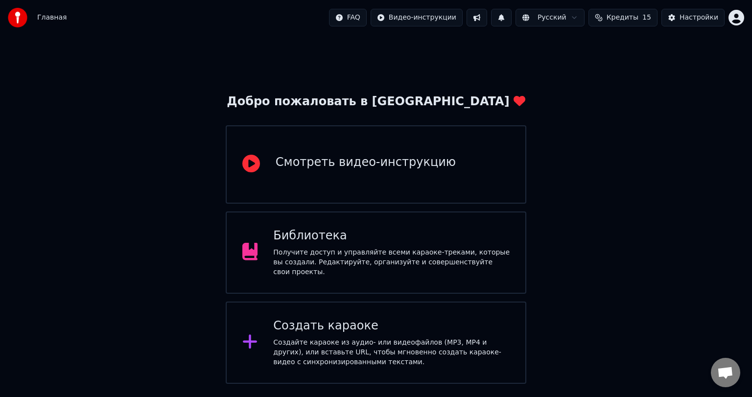
click at [363, 320] on div "Создать караоке" at bounding box center [391, 326] width 237 height 16
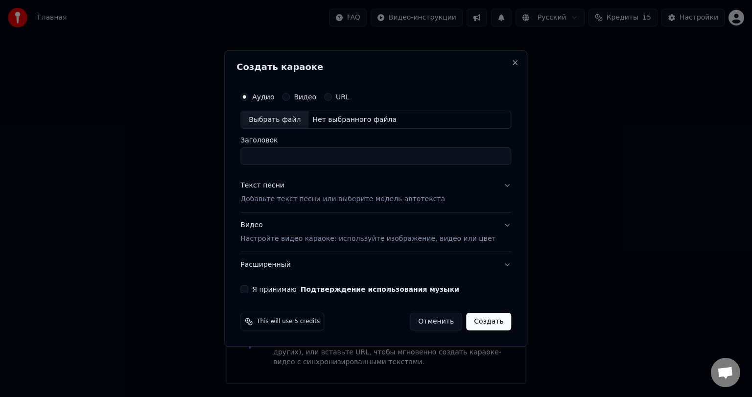
click at [294, 121] on div "Выбрать файл" at bounding box center [275, 120] width 68 height 18
drag, startPoint x: 370, startPoint y: 159, endPoint x: 240, endPoint y: 157, distance: 130.3
click at [240, 157] on div "**********" at bounding box center [375, 198] width 303 height 297
type input "**********"
click at [297, 190] on div "Текст песни Добавьте текст песни или выберите модель автотекста" at bounding box center [342, 193] width 205 height 24
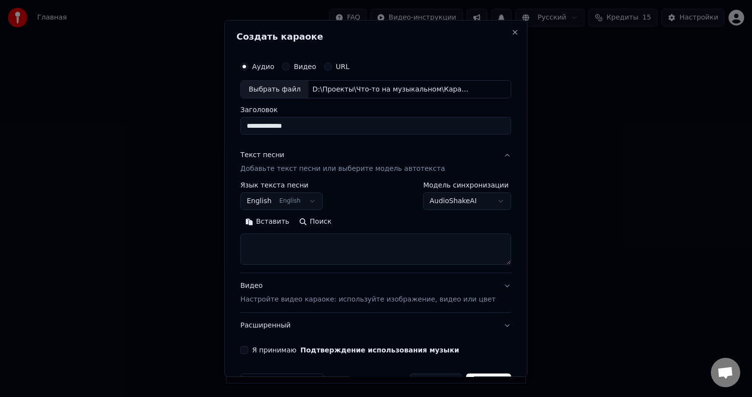
click at [284, 223] on button "Вставить" at bounding box center [267, 223] width 54 height 16
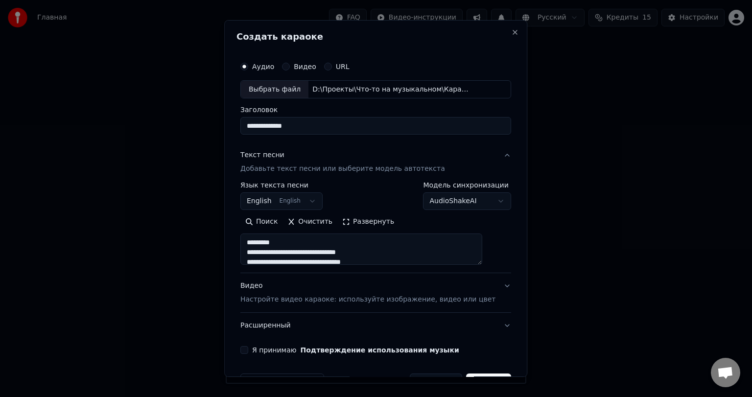
click at [282, 202] on button "English English" at bounding box center [281, 202] width 82 height 18
type textarea "**********"
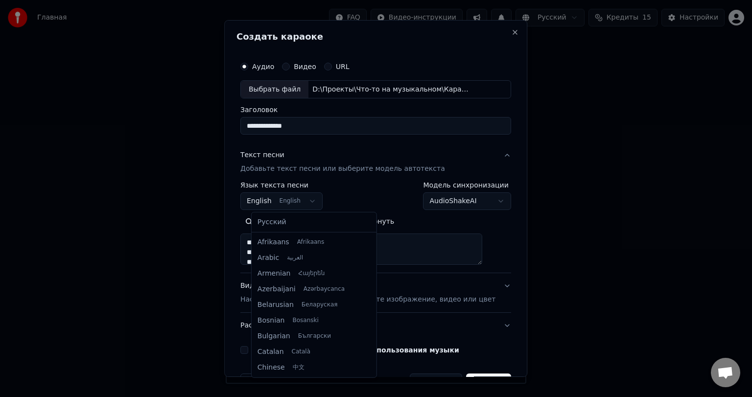
scroll to position [78, 0]
select select "**"
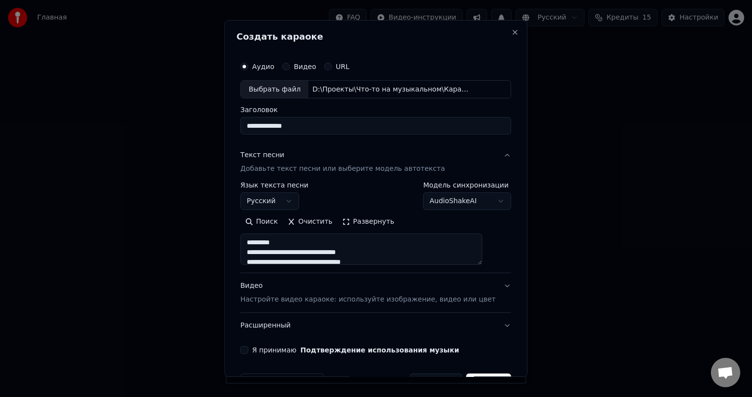
click at [356, 219] on button "Развернуть" at bounding box center [368, 223] width 62 height 16
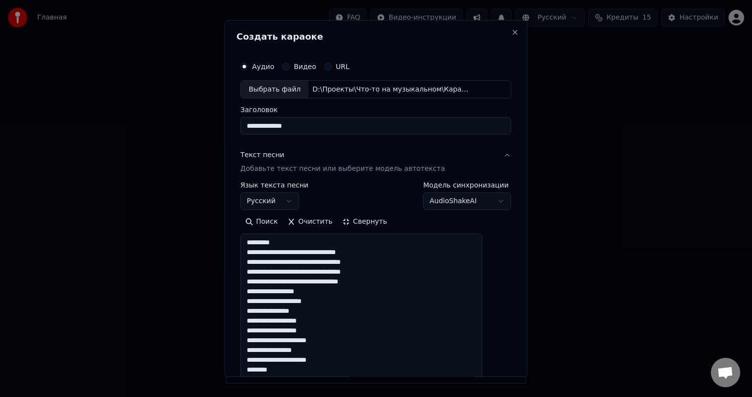
drag, startPoint x: 294, startPoint y: 244, endPoint x: 236, endPoint y: 241, distance: 58.3
click at [237, 241] on div "**********" at bounding box center [375, 199] width 303 height 358
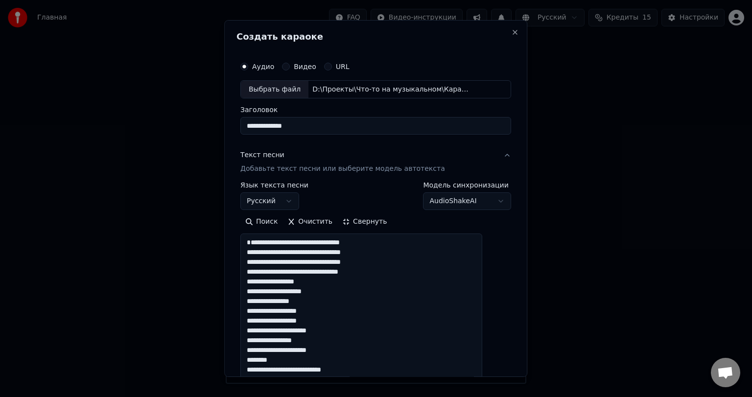
drag, startPoint x: 275, startPoint y: 370, endPoint x: 247, endPoint y: 370, distance: 27.4
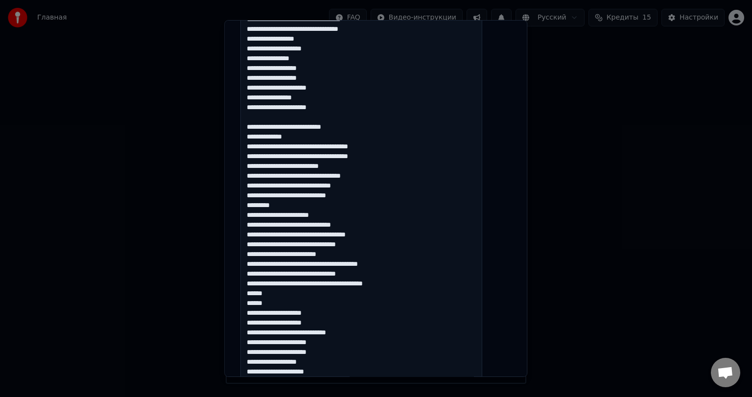
scroll to position [245, 0]
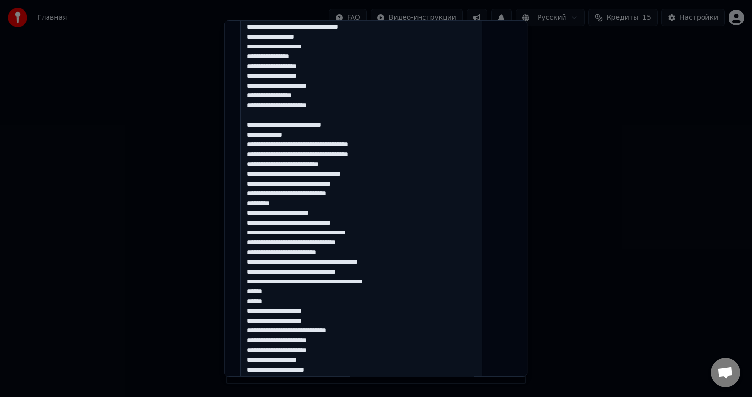
drag, startPoint x: 290, startPoint y: 216, endPoint x: 239, endPoint y: 215, distance: 51.0
click at [239, 215] on div "**********" at bounding box center [375, 199] width 303 height 358
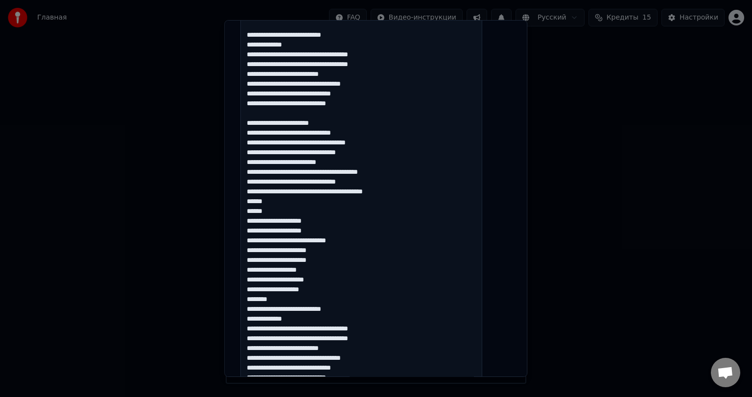
scroll to position [343, 0]
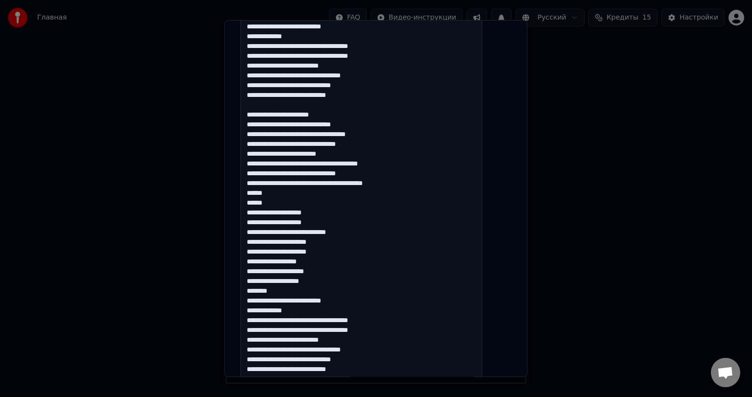
drag, startPoint x: 300, startPoint y: 303, endPoint x: 247, endPoint y: 300, distance: 53.0
click at [247, 300] on div "**********" at bounding box center [376, 164] width 279 height 909
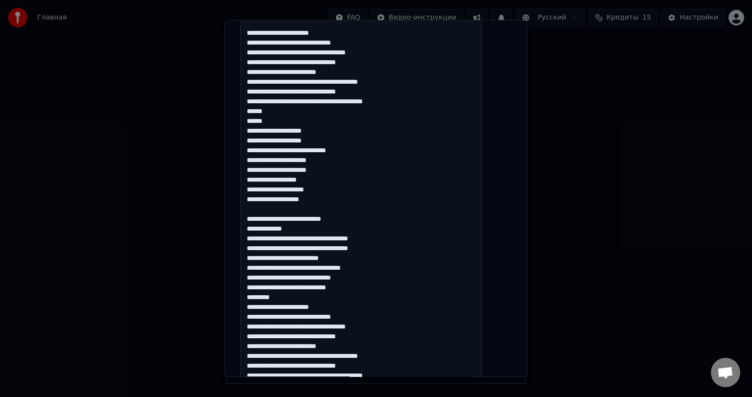
scroll to position [441, 0]
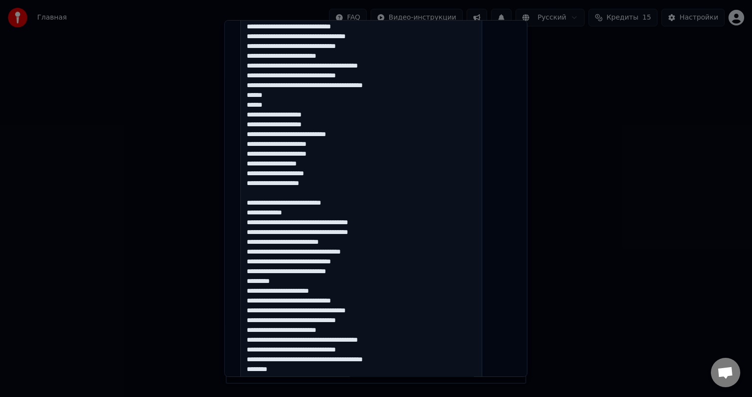
drag, startPoint x: 297, startPoint y: 289, endPoint x: 241, endPoint y: 287, distance: 55.9
click at [241, 287] on div "**********" at bounding box center [375, 199] width 303 height 358
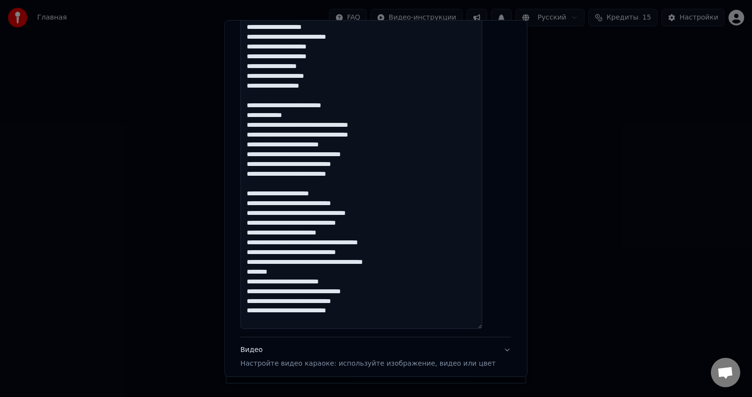
scroll to position [539, 0]
drag, startPoint x: 294, startPoint y: 280, endPoint x: 225, endPoint y: 280, distance: 69.1
click at [226, 280] on body "**********" at bounding box center [376, 192] width 752 height 384
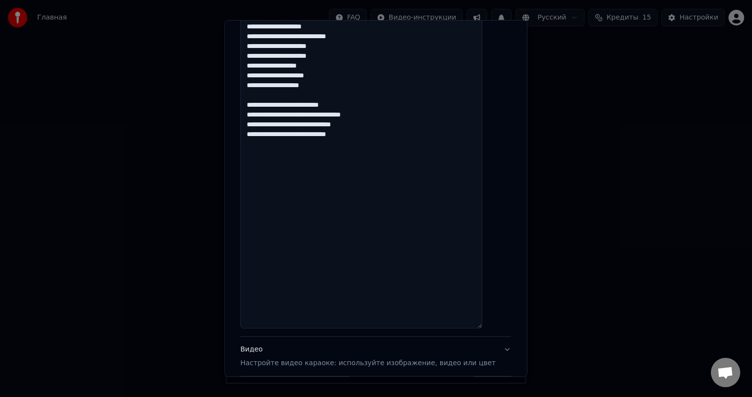
scroll to position [540, 0]
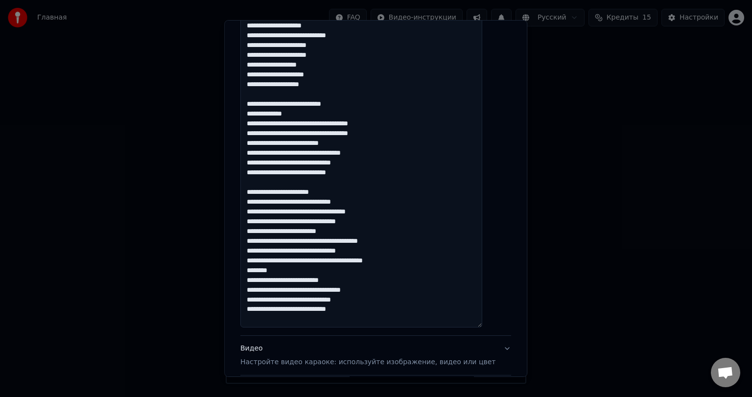
click at [285, 283] on textarea at bounding box center [361, 11] width 242 height 634
drag, startPoint x: 286, startPoint y: 282, endPoint x: 253, endPoint y: 281, distance: 32.8
click at [253, 281] on textarea at bounding box center [361, 11] width 242 height 634
click at [303, 279] on textarea at bounding box center [361, 11] width 242 height 634
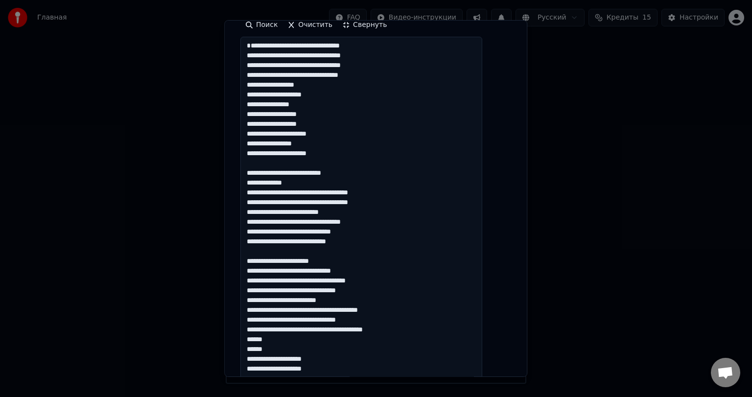
scroll to position [148, 0]
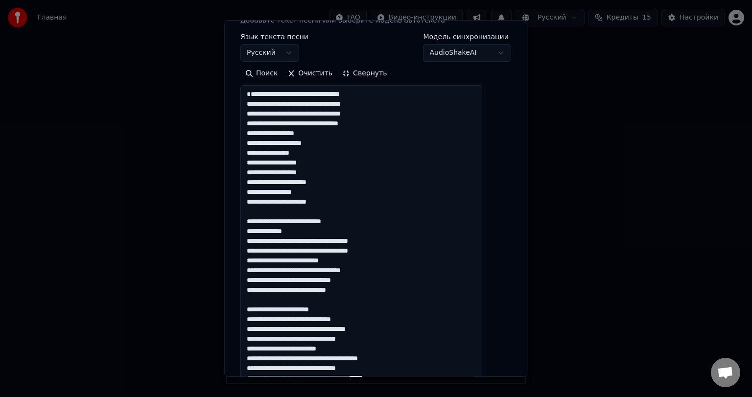
type textarea "**********"
click at [362, 68] on button "Свернуть" at bounding box center [364, 74] width 54 height 16
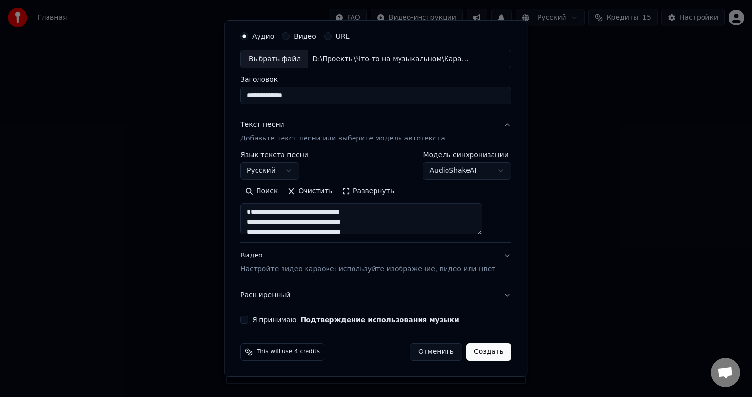
scroll to position [29, 0]
click at [312, 262] on div "Видео Настройте видео караоке: используйте изображение, видео или цвет" at bounding box center [367, 264] width 255 height 24
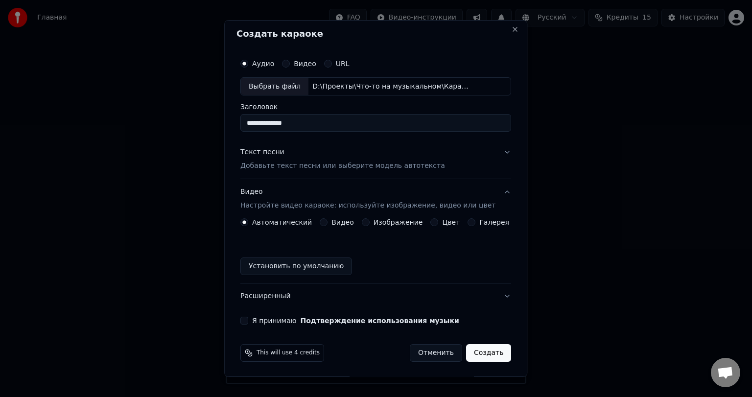
scroll to position [3, 0]
click at [340, 224] on label "Видео" at bounding box center [343, 222] width 23 height 7
click at [328, 224] on button "Видео" at bounding box center [324, 222] width 8 height 8
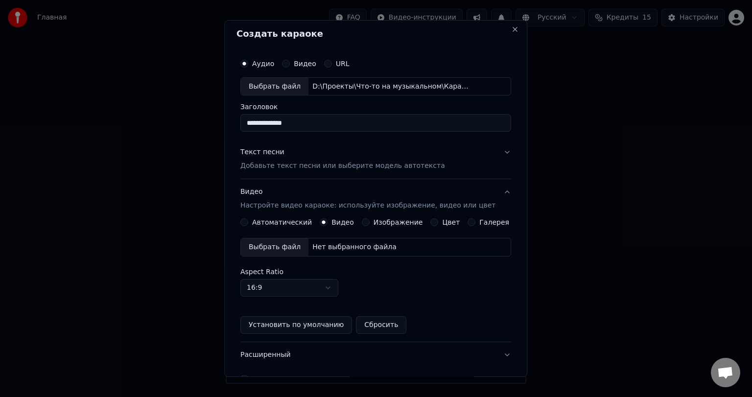
click at [290, 246] on div "Выбрать файл" at bounding box center [275, 248] width 68 height 18
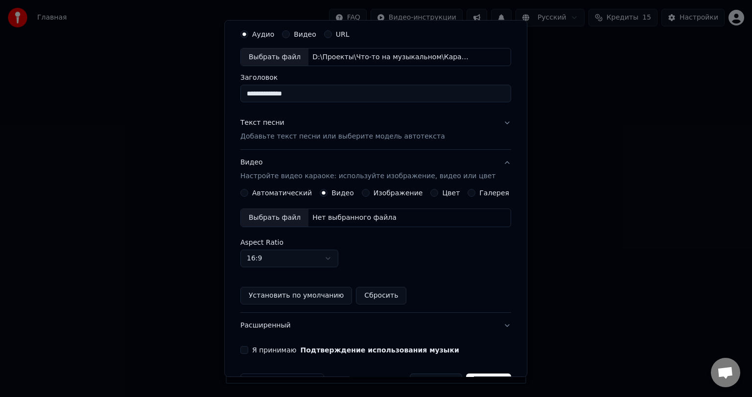
scroll to position [61, 0]
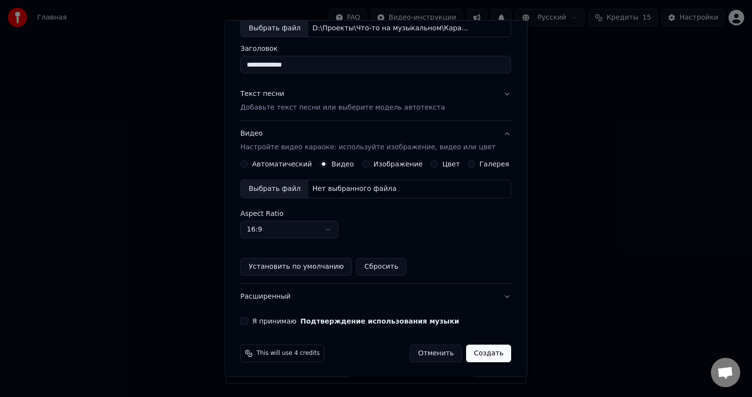
click at [277, 321] on label "Я принимаю Подтверждение использования музыки" at bounding box center [355, 321] width 207 height 7
click at [248, 321] on button "Я принимаю Подтверждение использования музыки" at bounding box center [244, 321] width 8 height 8
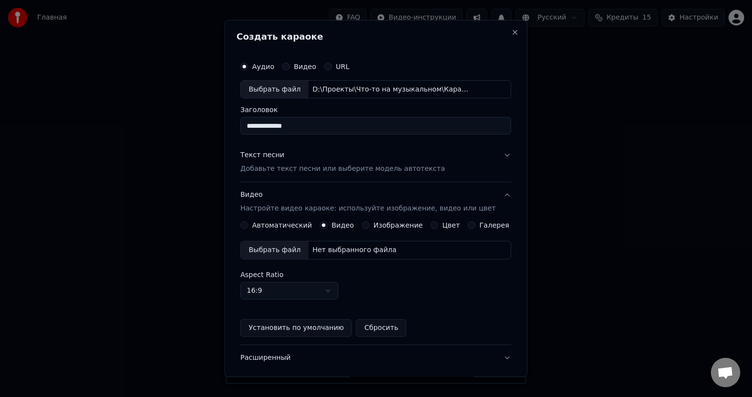
click at [298, 249] on div "Выбрать файл" at bounding box center [275, 250] width 68 height 18
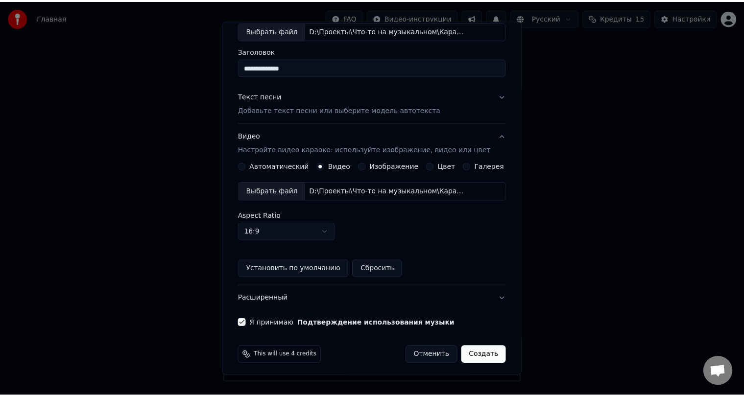
scroll to position [61, 0]
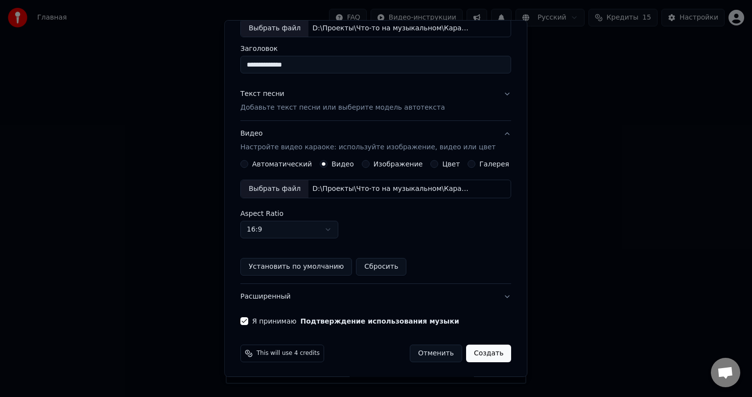
click at [478, 350] on button "Создать" at bounding box center [488, 354] width 45 height 18
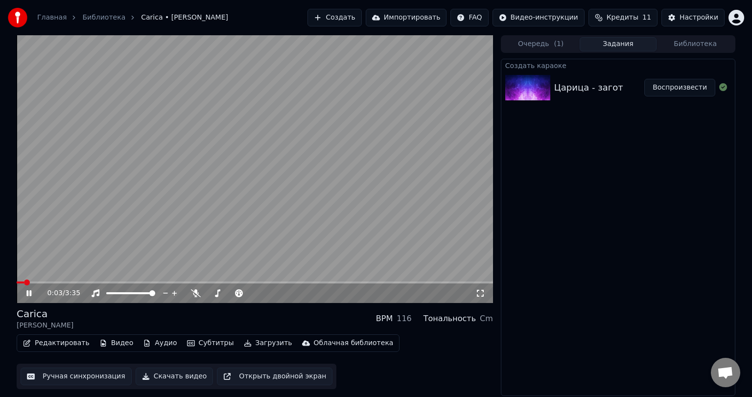
click at [192, 281] on video at bounding box center [255, 169] width 477 height 268
click at [191, 283] on span at bounding box center [255, 283] width 477 height 2
click at [208, 249] on video at bounding box center [255, 169] width 477 height 268
click at [250, 283] on span at bounding box center [255, 283] width 477 height 2
click at [225, 294] on span at bounding box center [231, 293] width 49 height 2
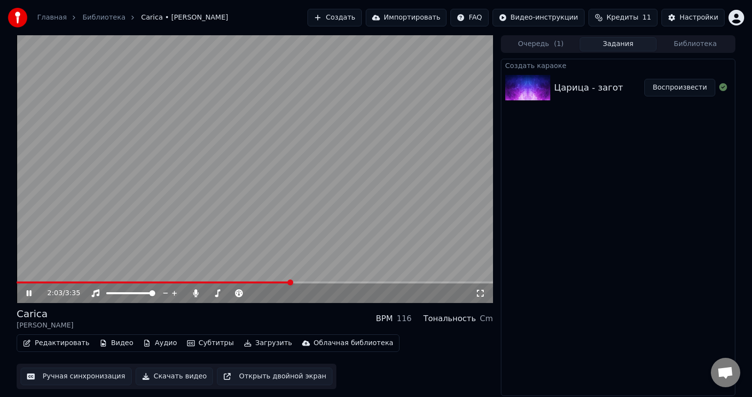
click at [37, 294] on icon at bounding box center [35, 293] width 23 height 8
click at [54, 344] on button "Редактировать" at bounding box center [56, 344] width 74 height 14
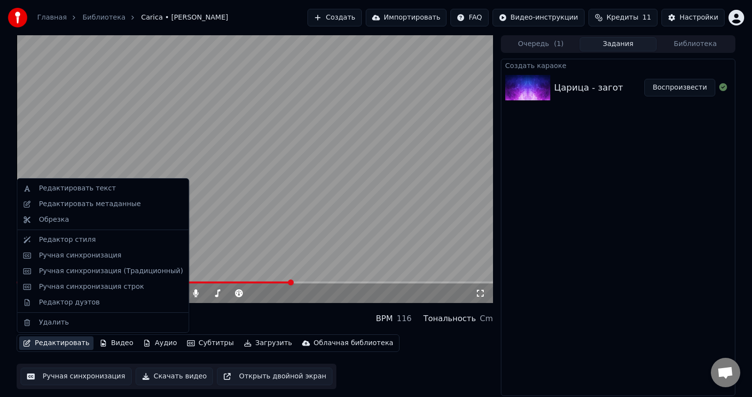
click at [192, 313] on div "Carica [PERSON_NAME] BPM 116 Тональность Cm" at bounding box center [255, 319] width 477 height 24
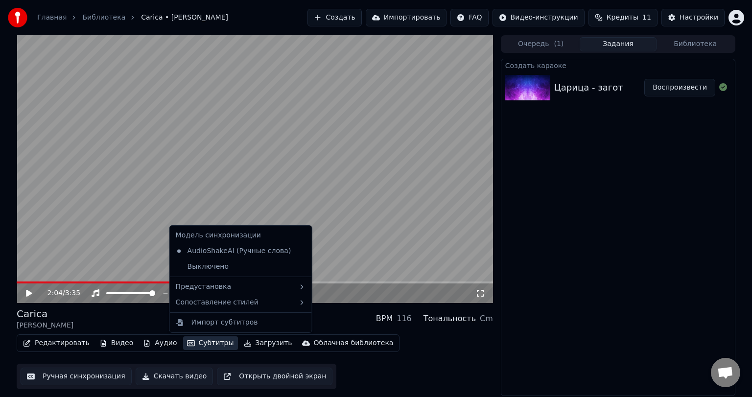
click at [187, 340] on button "Субтитры" at bounding box center [210, 344] width 55 height 14
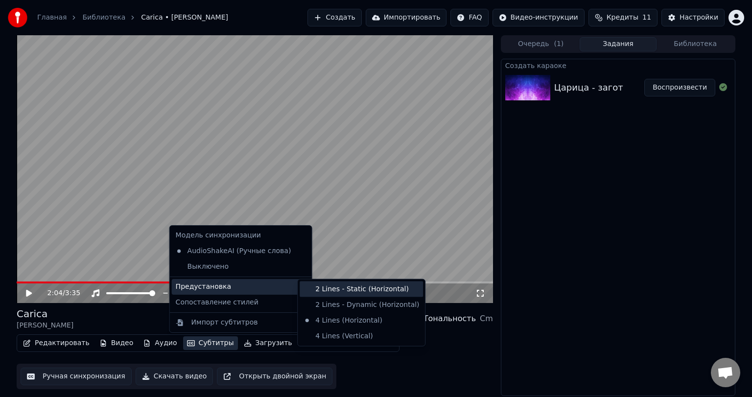
click at [324, 291] on div "2 Lines - Static (Horizontal)" at bounding box center [361, 290] width 123 height 16
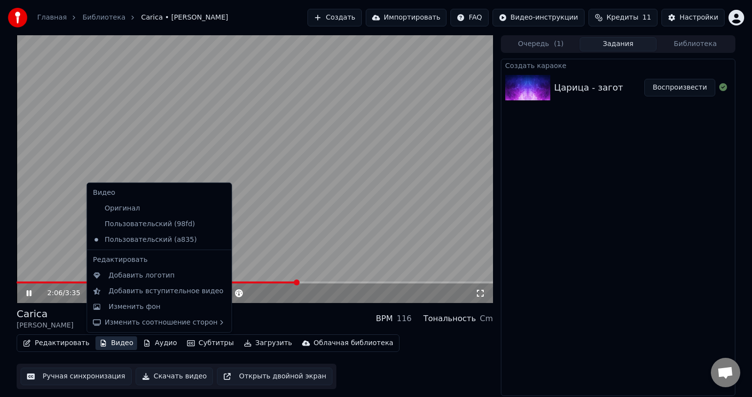
click at [118, 343] on button "Видео" at bounding box center [117, 344] width 42 height 14
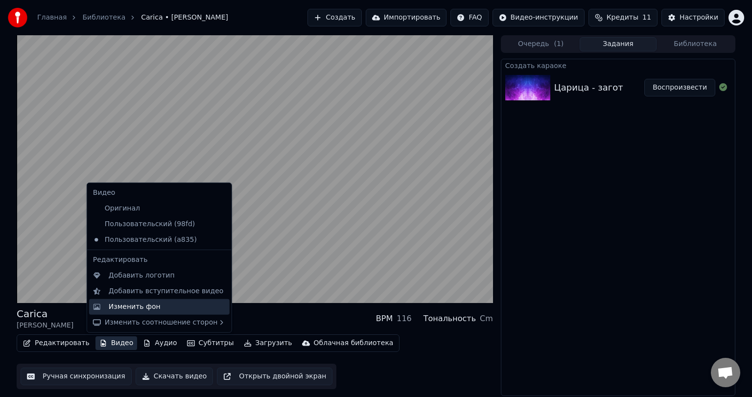
click at [157, 304] on div "Изменить фон" at bounding box center [167, 307] width 117 height 10
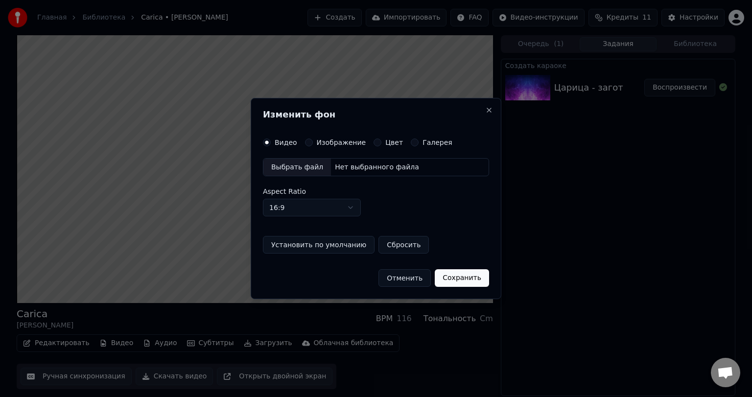
click at [286, 166] on div "Выбрать файл" at bounding box center [298, 168] width 68 height 18
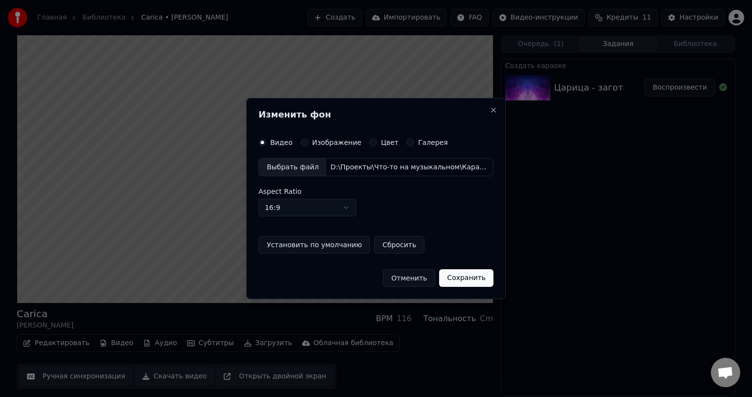
click at [455, 277] on button "Сохранить" at bounding box center [466, 278] width 54 height 18
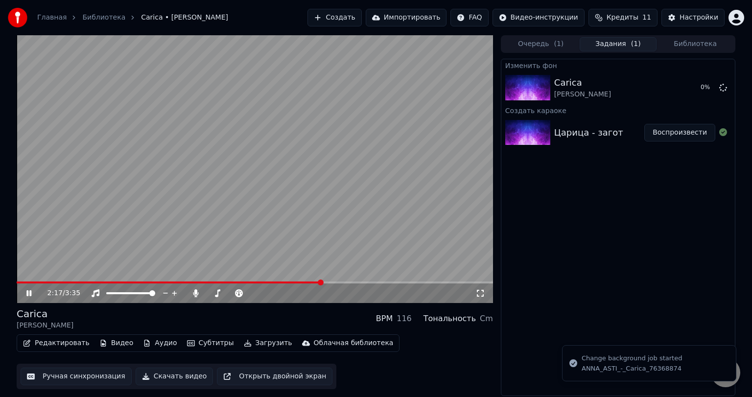
click at [34, 293] on icon at bounding box center [35, 293] width 23 height 8
click at [618, 96] on div "Carica [PERSON_NAME]" at bounding box center [617, 88] width 127 height 24
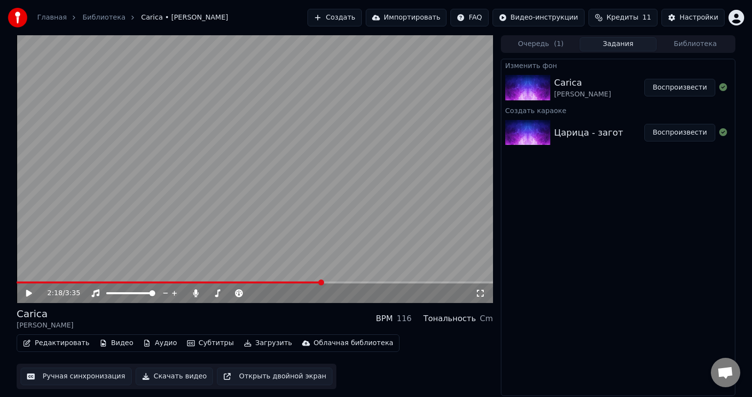
click at [683, 89] on button "Воспроизвести" at bounding box center [680, 88] width 71 height 18
click at [306, 293] on icon at bounding box center [309, 294] width 9 height 10
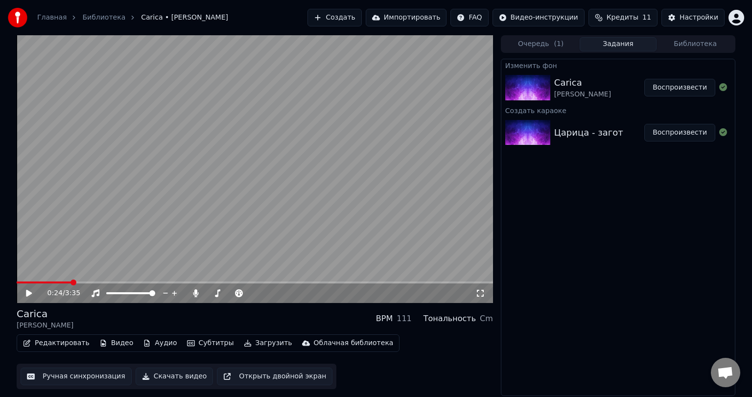
click at [18, 282] on span at bounding box center [44, 283] width 54 height 2
click at [317, 293] on icon at bounding box center [317, 293] width 5 height 5
click at [17, 284] on span at bounding box center [20, 283] width 7 height 2
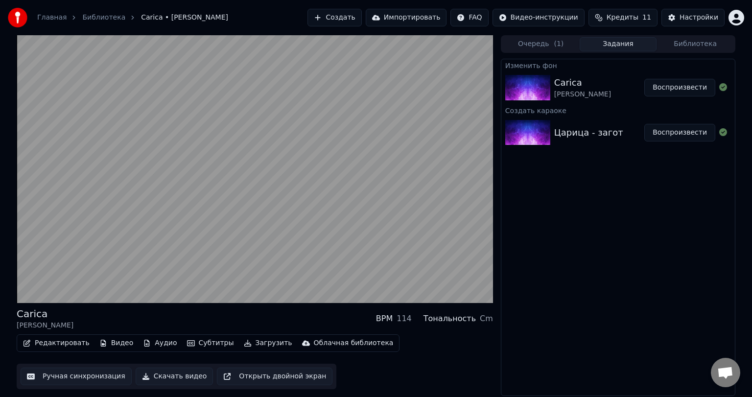
click at [611, 248] on div "Изменить фон Carica [PERSON_NAME] Воспроизвести Создать караоке Царица - загот …" at bounding box center [618, 227] width 235 height 337
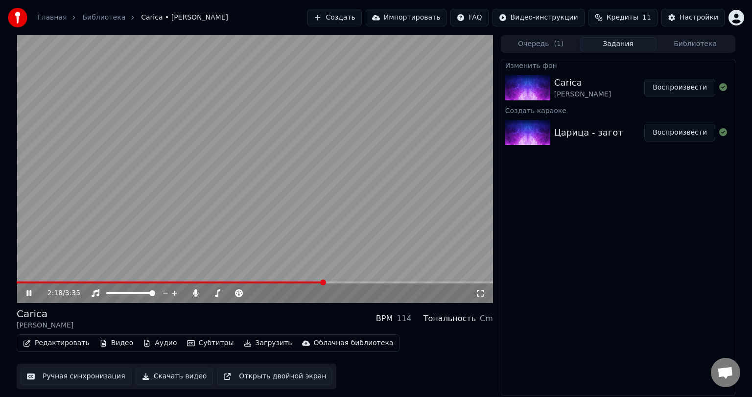
click at [65, 341] on button "Редактировать" at bounding box center [56, 344] width 74 height 14
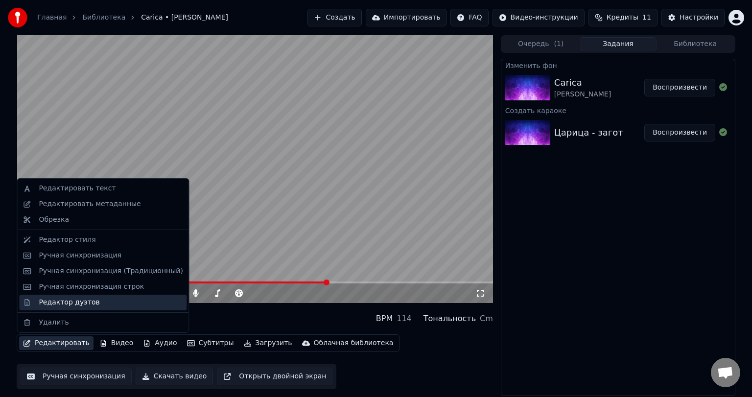
click at [59, 300] on div "Редактор дуэтов" at bounding box center [69, 303] width 61 height 10
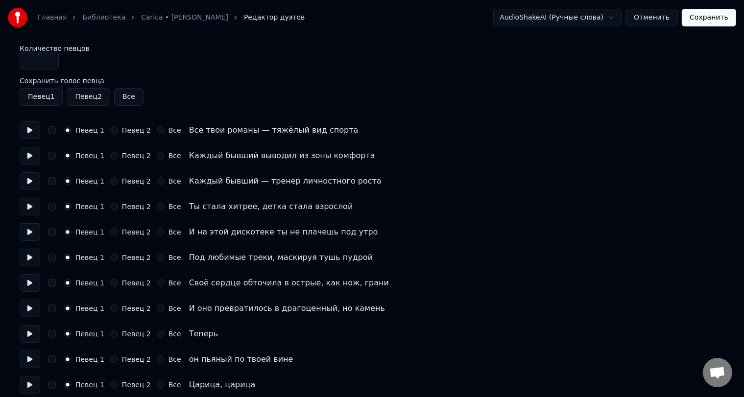
click at [127, 93] on button "Все" at bounding box center [128, 97] width 29 height 18
click at [131, 131] on label "Певец 2" at bounding box center [136, 130] width 29 height 7
click at [118, 131] on button "Певец 2" at bounding box center [114, 130] width 8 height 8
click at [122, 155] on label "Певец 2" at bounding box center [136, 155] width 29 height 7
click at [118, 155] on button "Певец 2" at bounding box center [114, 156] width 8 height 8
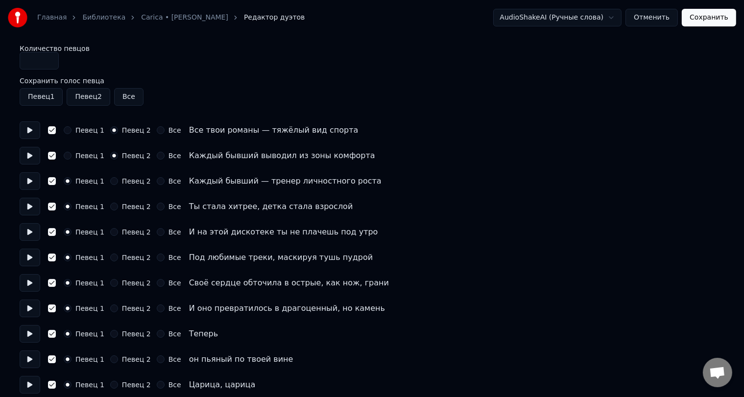
click at [134, 233] on label "Певец 2" at bounding box center [136, 232] width 29 height 7
click at [118, 233] on button "Певец 2" at bounding box center [114, 232] width 8 height 8
click at [122, 283] on label "Певец 2" at bounding box center [136, 283] width 29 height 7
click at [118, 283] on button "Певец 2" at bounding box center [114, 283] width 8 height 8
click at [157, 334] on button "Все" at bounding box center [161, 334] width 8 height 8
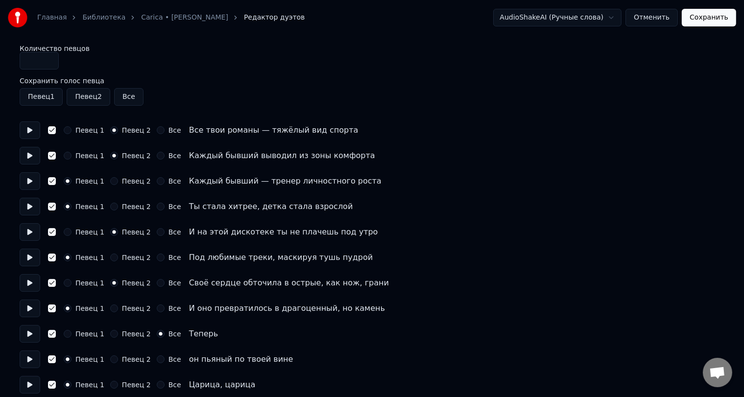
drag, startPoint x: 153, startPoint y: 358, endPoint x: 153, endPoint y: 364, distance: 6.9
click at [157, 358] on button "Все" at bounding box center [161, 360] width 8 height 8
click at [157, 386] on button "Все" at bounding box center [161, 385] width 8 height 8
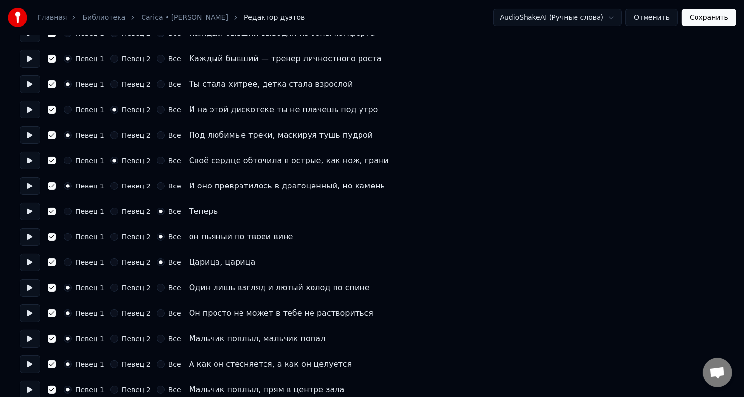
scroll to position [147, 0]
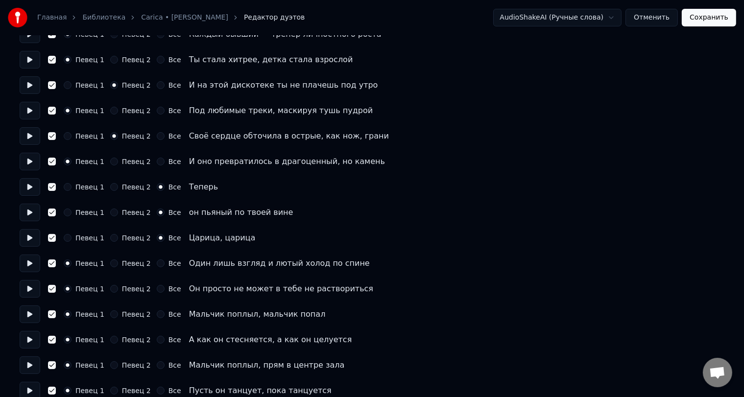
click at [157, 264] on button "Все" at bounding box center [161, 264] width 8 height 8
click at [157, 291] on button "Все" at bounding box center [161, 289] width 8 height 8
click at [149, 313] on div "Певец 1 Певец 2 Все" at bounding box center [123, 315] width 118 height 8
click at [157, 340] on button "Все" at bounding box center [161, 340] width 8 height 8
click at [157, 315] on button "Все" at bounding box center [161, 315] width 8 height 8
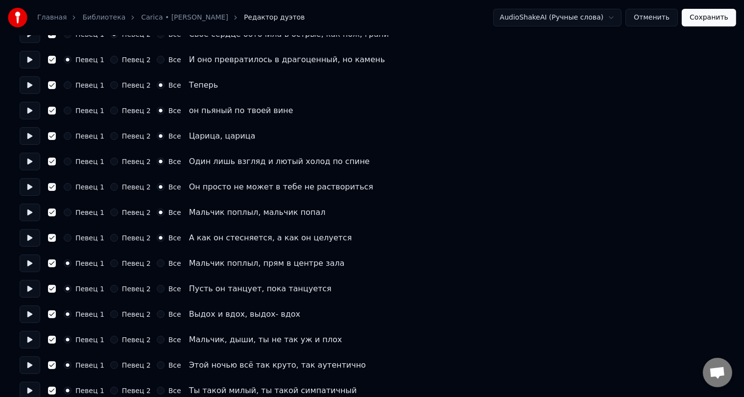
scroll to position [294, 0]
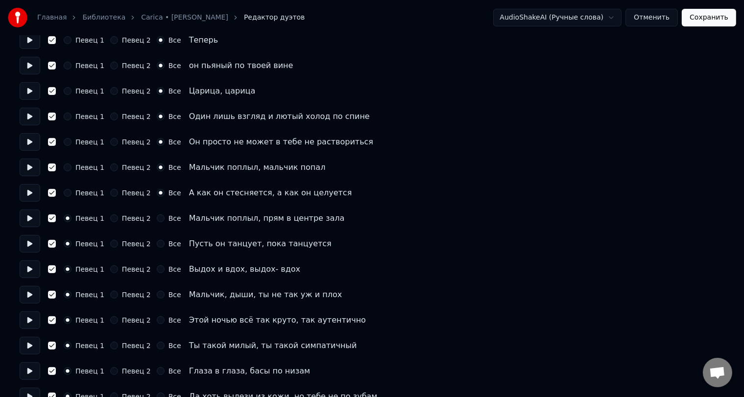
drag, startPoint x: 152, startPoint y: 218, endPoint x: 152, endPoint y: 224, distance: 6.4
click at [157, 218] on button "Все" at bounding box center [161, 219] width 8 height 8
click at [157, 241] on button "Все" at bounding box center [161, 244] width 8 height 8
click at [122, 271] on label "Певец 2" at bounding box center [136, 269] width 29 height 7
click at [118, 271] on button "Певец 2" at bounding box center [114, 269] width 8 height 8
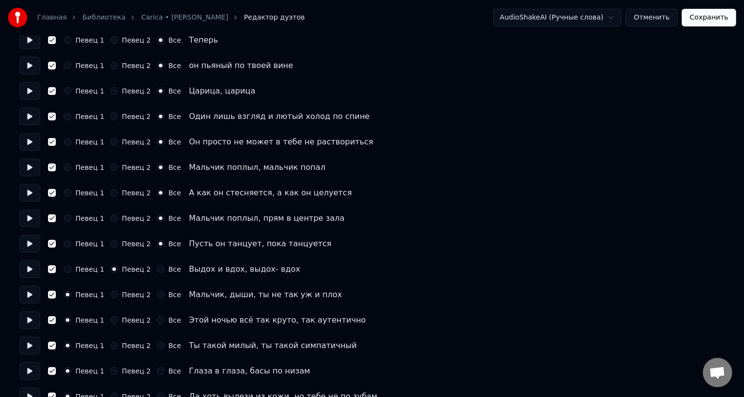
click at [122, 293] on label "Певец 2" at bounding box center [136, 294] width 29 height 7
click at [118, 293] on button "Певец 2" at bounding box center [114, 295] width 8 height 8
click at [129, 369] on label "Певец 2" at bounding box center [136, 371] width 29 height 7
click at [118, 369] on button "Певец 2" at bounding box center [114, 371] width 8 height 8
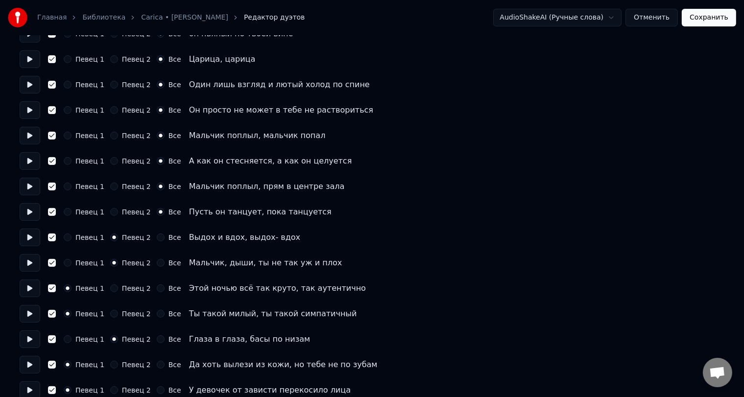
scroll to position [343, 0]
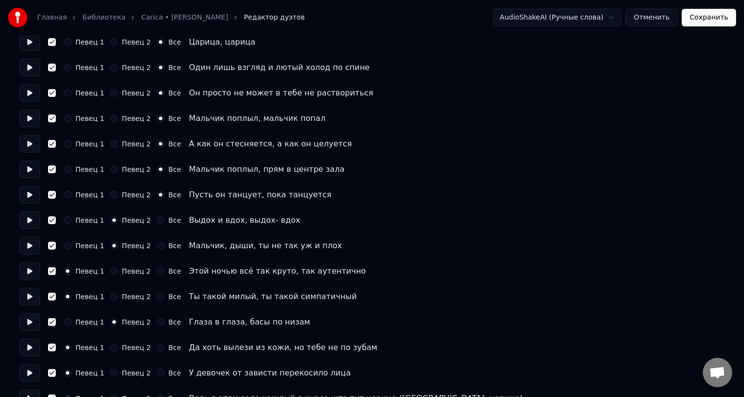
click at [122, 346] on label "Певец 2" at bounding box center [136, 347] width 29 height 7
click at [118, 346] on button "Певец 2" at bounding box center [114, 348] width 8 height 8
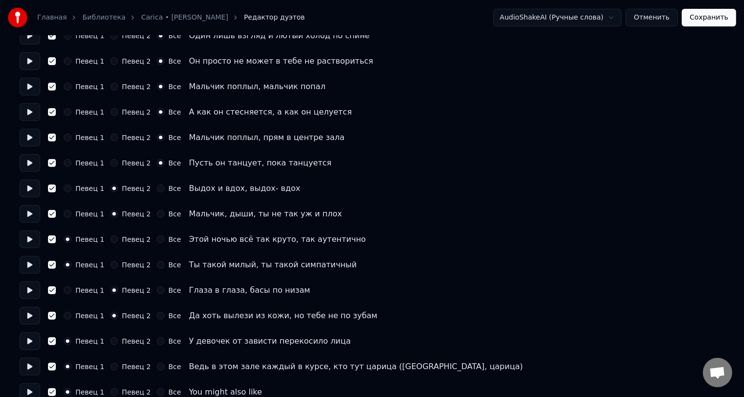
scroll to position [392, 0]
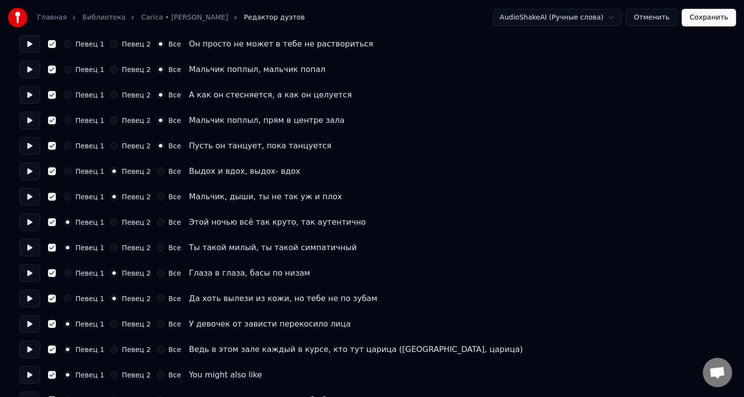
click at [118, 349] on div "Певец 2" at bounding box center [130, 350] width 41 height 8
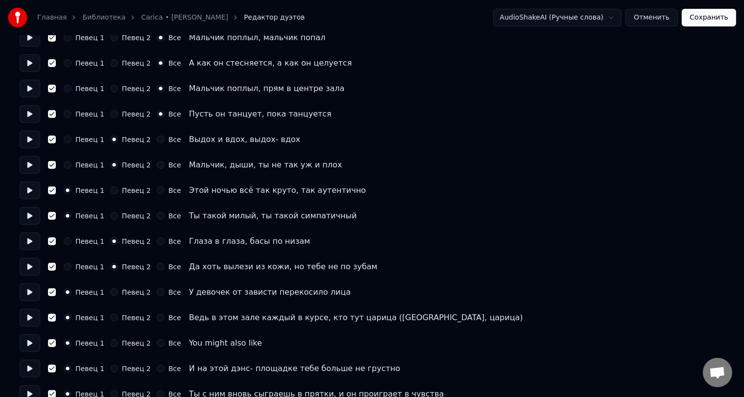
scroll to position [441, 0]
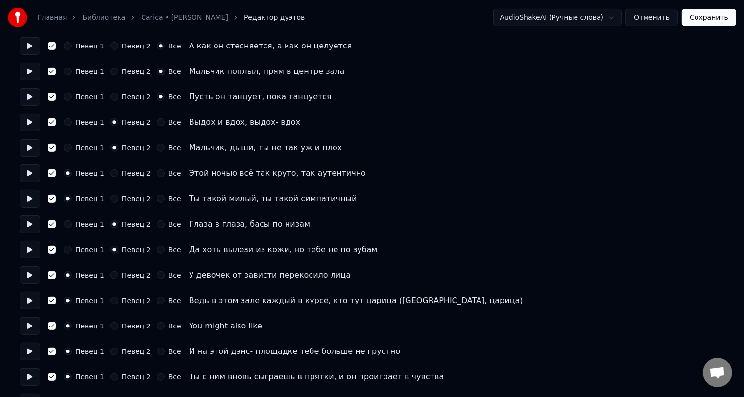
click at [83, 326] on label "Певец 1" at bounding box center [89, 326] width 29 height 7
click at [72, 326] on button "Певец 1" at bounding box center [68, 326] width 8 height 8
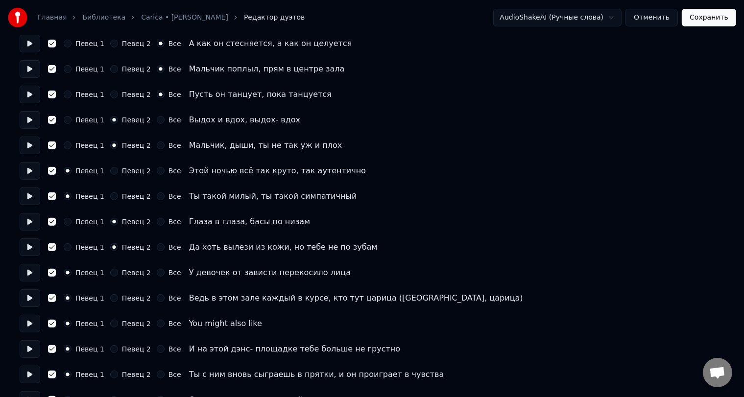
scroll to position [490, 0]
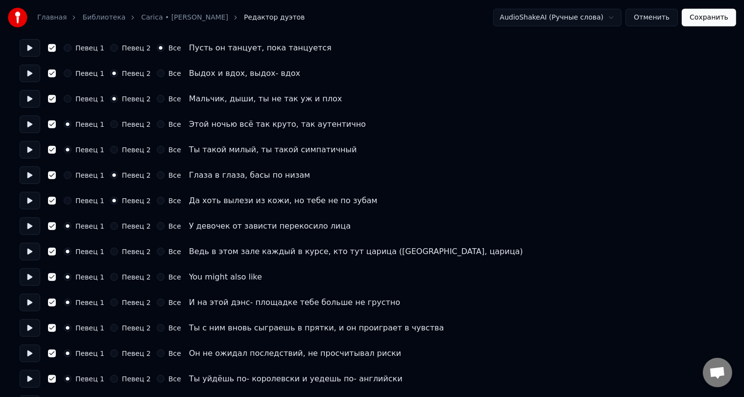
click at [129, 302] on label "Певец 2" at bounding box center [136, 302] width 29 height 7
click at [118, 302] on button "Певец 2" at bounding box center [114, 303] width 8 height 8
click at [125, 329] on label "Певец 2" at bounding box center [136, 328] width 29 height 7
click at [118, 329] on button "Певец 2" at bounding box center [114, 328] width 8 height 8
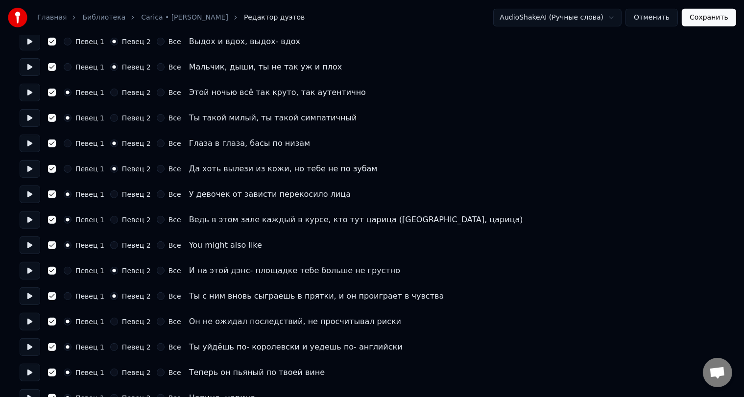
scroll to position [539, 0]
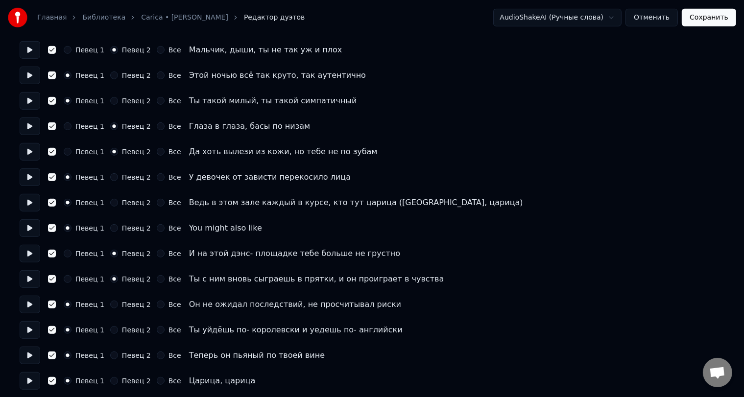
click at [127, 328] on label "Певец 2" at bounding box center [136, 330] width 29 height 7
click at [118, 328] on button "Певец 2" at bounding box center [114, 330] width 8 height 8
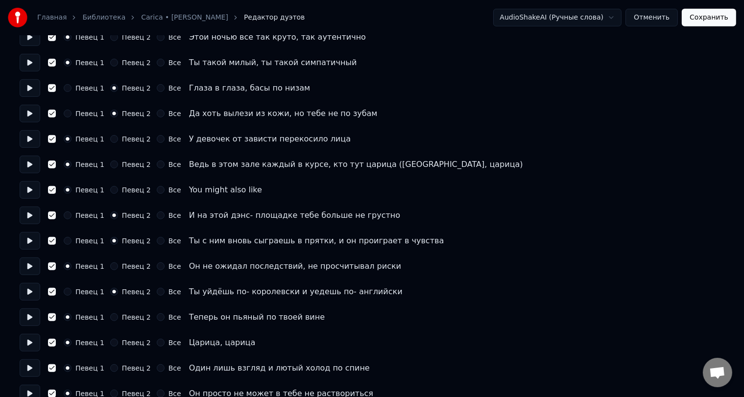
scroll to position [588, 0]
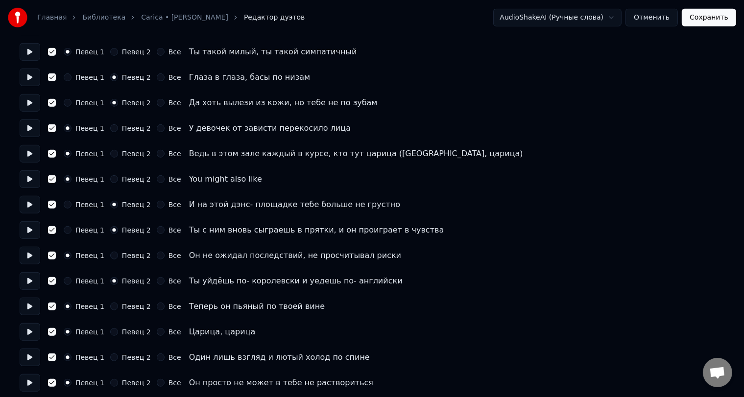
click at [157, 307] on button "Все" at bounding box center [161, 307] width 8 height 8
click at [157, 330] on button "Все" at bounding box center [161, 332] width 8 height 8
click at [157, 356] on button "Все" at bounding box center [161, 358] width 8 height 8
click at [152, 380] on div "Певец 1 Певец 2 Все Он просто не может в тебе не раствориться" at bounding box center [372, 383] width 705 height 18
click at [157, 382] on button "Все" at bounding box center [161, 383] width 8 height 8
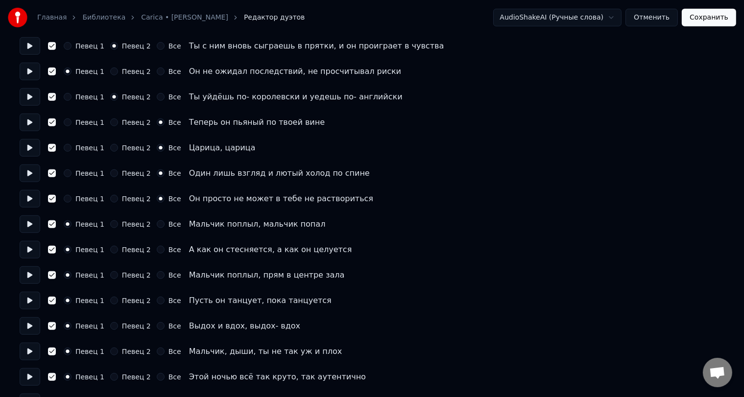
scroll to position [784, 0]
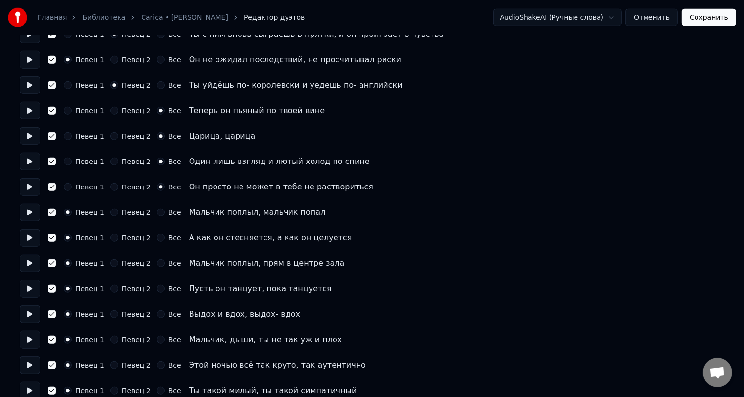
click at [157, 213] on button "Все" at bounding box center [161, 213] width 8 height 8
drag, startPoint x: 151, startPoint y: 237, endPoint x: 151, endPoint y: 245, distance: 8.3
click at [157, 238] on button "Все" at bounding box center [161, 238] width 8 height 8
click at [157, 263] on button "Все" at bounding box center [161, 264] width 8 height 8
click at [157, 291] on button "Все" at bounding box center [161, 289] width 8 height 8
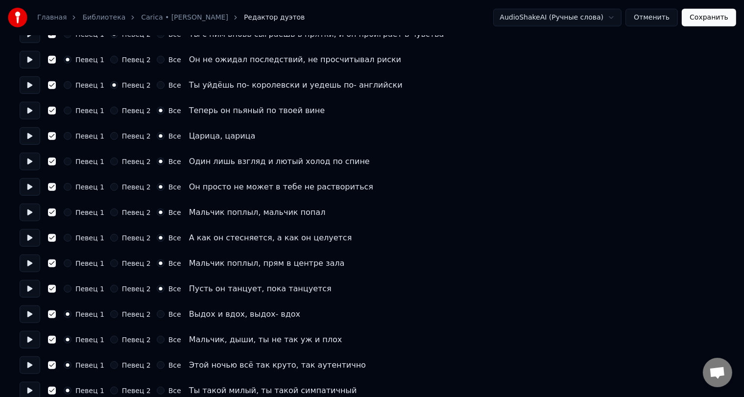
click at [153, 310] on div "Певец 1 Певец 2 Все Выдох и вдох, выдох- вдох" at bounding box center [372, 315] width 705 height 18
click at [124, 342] on label "Певец 2" at bounding box center [136, 340] width 29 height 7
click at [118, 342] on button "Певец 2" at bounding box center [114, 340] width 8 height 8
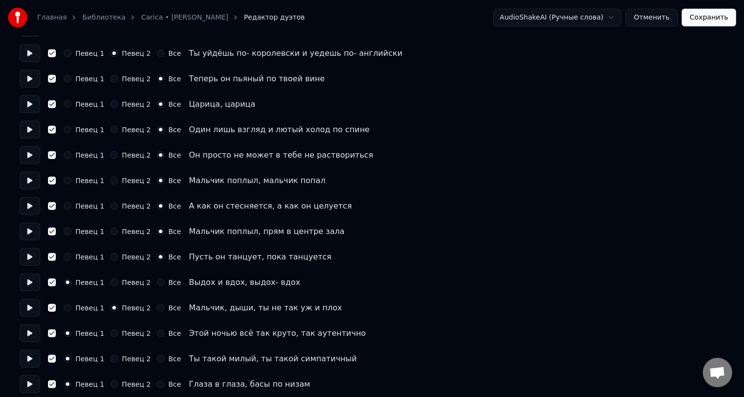
scroll to position [833, 0]
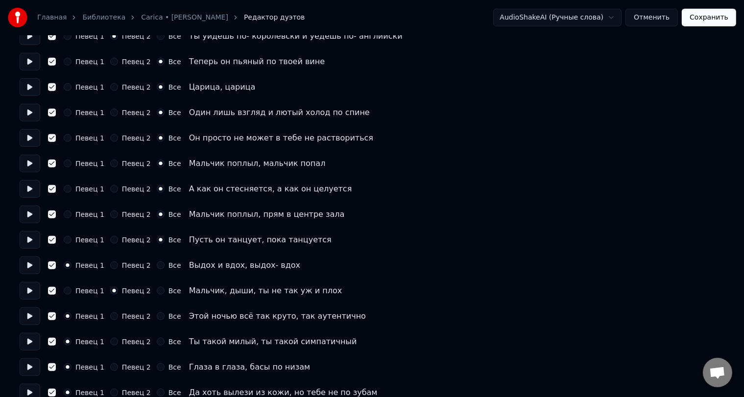
click at [127, 339] on label "Певец 2" at bounding box center [136, 341] width 29 height 7
click at [118, 339] on button "Певец 2" at bounding box center [114, 342] width 8 height 8
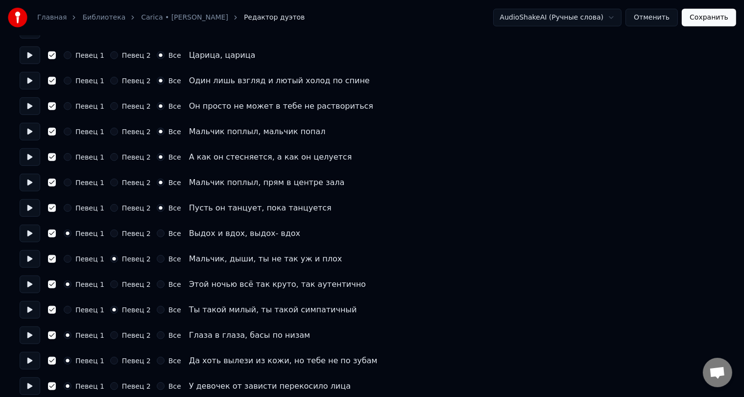
scroll to position [882, 0]
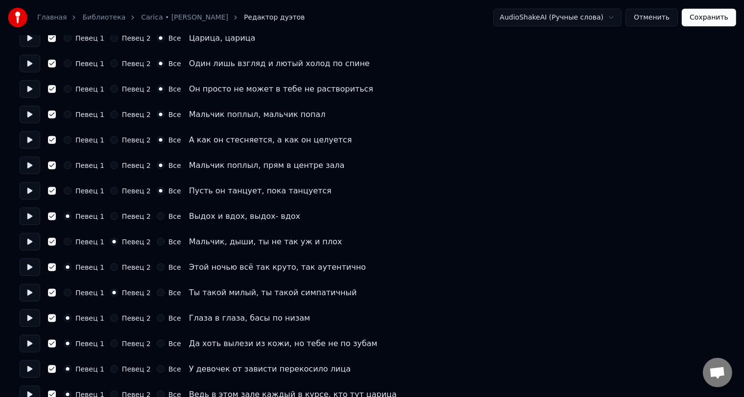
click at [130, 345] on label "Певец 2" at bounding box center [136, 343] width 29 height 7
click at [118, 345] on button "Певец 2" at bounding box center [114, 344] width 8 height 8
click at [129, 370] on label "Певец 2" at bounding box center [136, 369] width 29 height 7
click at [118, 370] on button "Певец 2" at bounding box center [114, 369] width 8 height 8
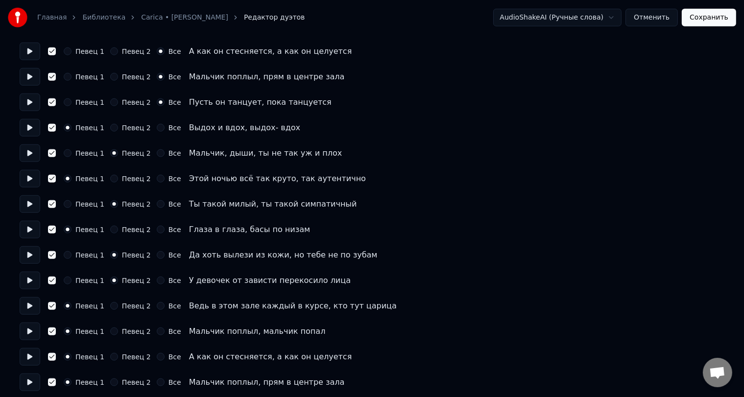
scroll to position [980, 0]
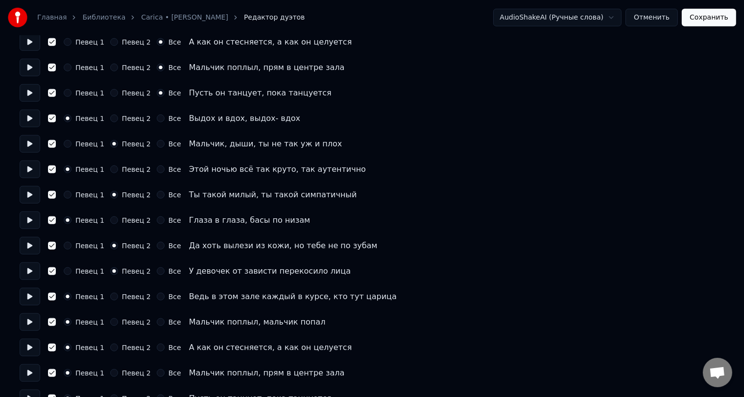
click at [157, 323] on button "Все" at bounding box center [161, 322] width 8 height 8
click at [157, 348] on button "Все" at bounding box center [161, 348] width 8 height 8
click at [157, 374] on button "Все" at bounding box center [161, 373] width 8 height 8
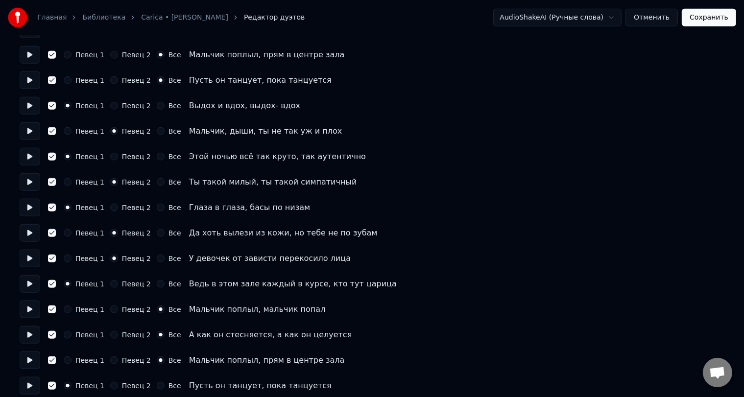
scroll to position [999, 0]
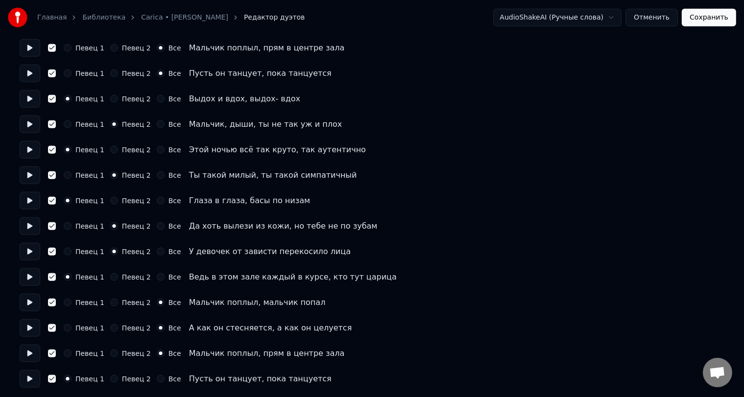
click at [157, 377] on button "Все" at bounding box center [161, 379] width 8 height 8
click at [711, 18] on button "Сохранить" at bounding box center [709, 18] width 54 height 18
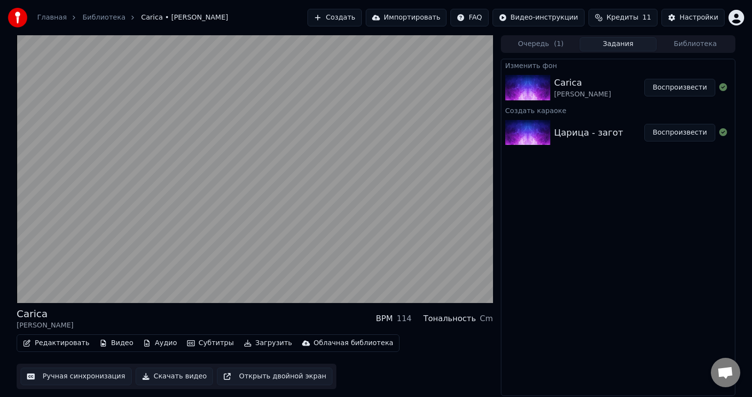
click at [248, 345] on button "Загрузить" at bounding box center [268, 344] width 56 height 14
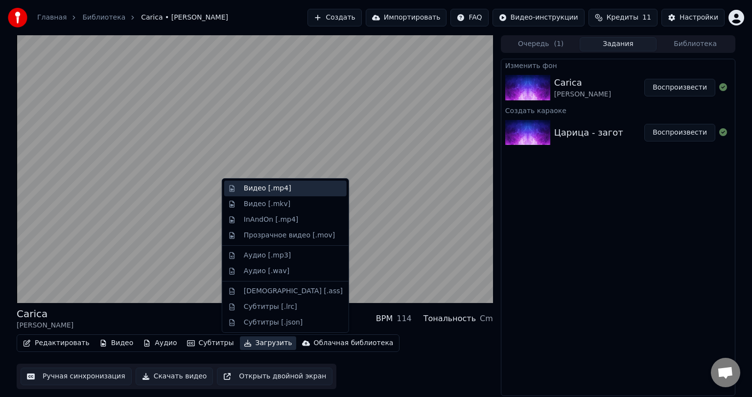
click at [288, 192] on div "Видео [.mp4]" at bounding box center [293, 189] width 99 height 10
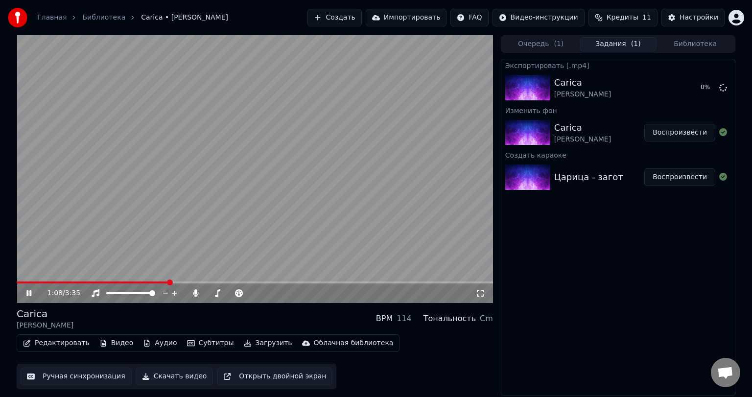
click at [25, 294] on icon at bounding box center [35, 293] width 23 height 8
click at [361, 24] on button "Создать" at bounding box center [335, 18] width 54 height 18
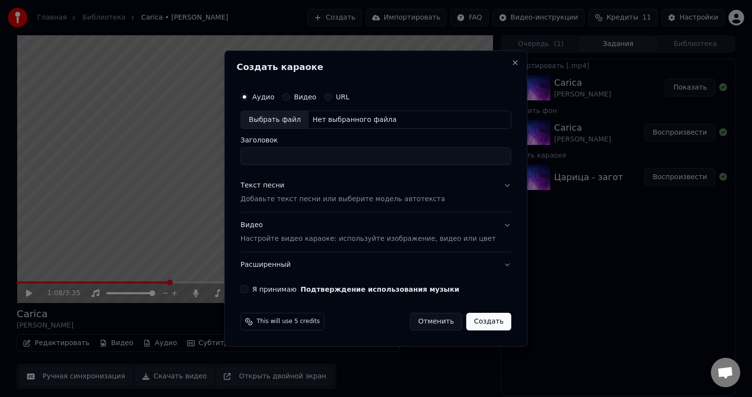
click at [302, 125] on div "Выбрать файл" at bounding box center [275, 120] width 68 height 18
drag, startPoint x: 383, startPoint y: 156, endPoint x: 242, endPoint y: 170, distance: 140.8
click at [242, 170] on div "**********" at bounding box center [375, 198] width 303 height 297
type input "**********"
click at [274, 189] on div "Текст песни" at bounding box center [262, 186] width 44 height 10
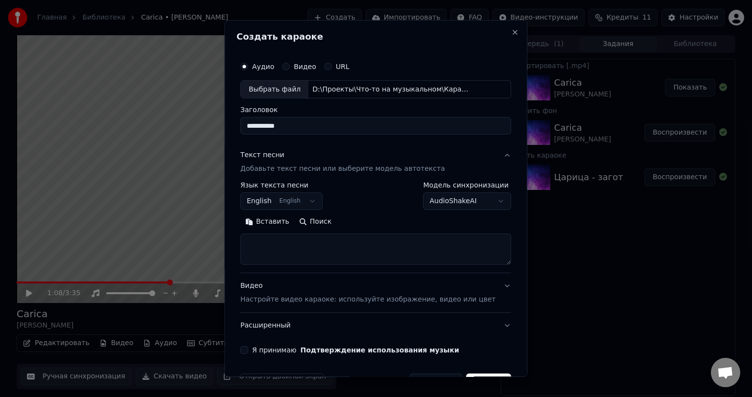
click at [272, 218] on button "Вставить" at bounding box center [267, 223] width 54 height 16
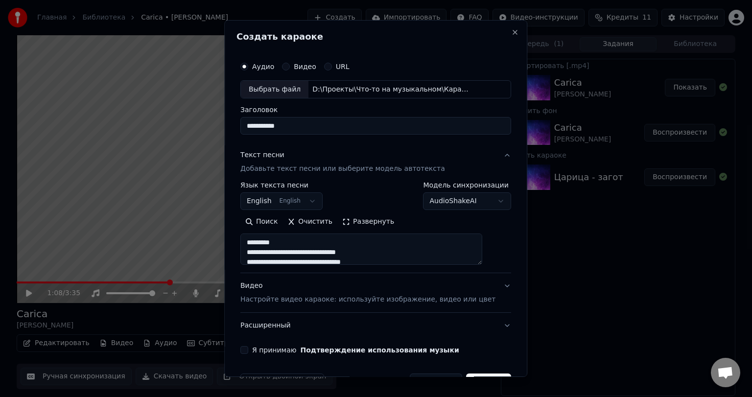
type textarea "**********"
click at [322, 226] on button "Очистить" at bounding box center [310, 223] width 55 height 16
click at [284, 226] on button "Вставить" at bounding box center [267, 223] width 54 height 16
click at [293, 202] on body "**********" at bounding box center [376, 198] width 752 height 397
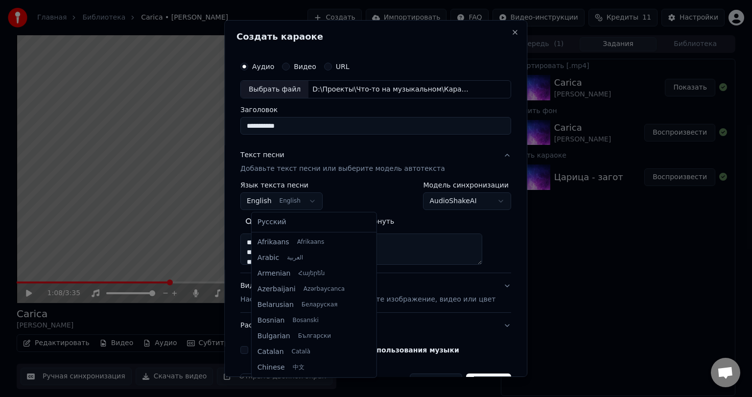
type textarea "**********"
select select "**"
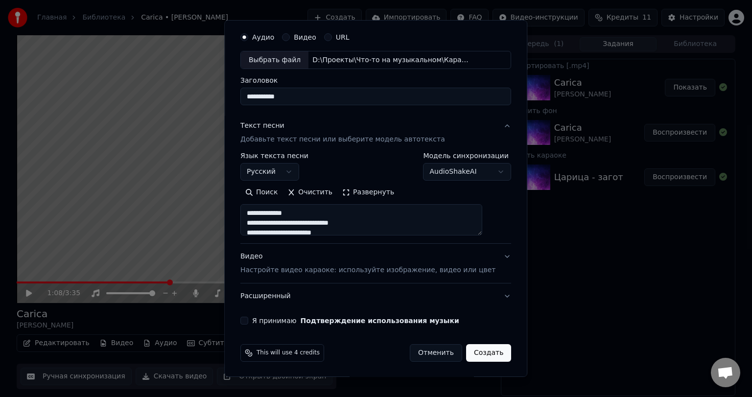
click at [317, 256] on div "Видео Настройте видео караоке: используйте изображение, видео или цвет" at bounding box center [367, 264] width 255 height 24
type textarea "**********"
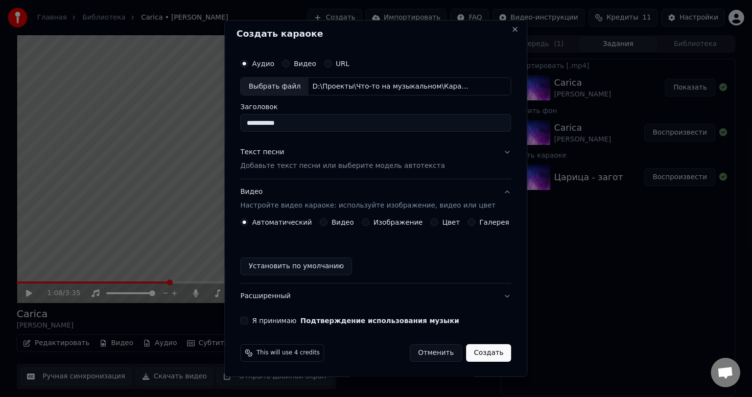
scroll to position [3, 0]
click at [343, 225] on label "Видео" at bounding box center [343, 222] width 23 height 7
click at [328, 225] on button "Видео" at bounding box center [324, 222] width 8 height 8
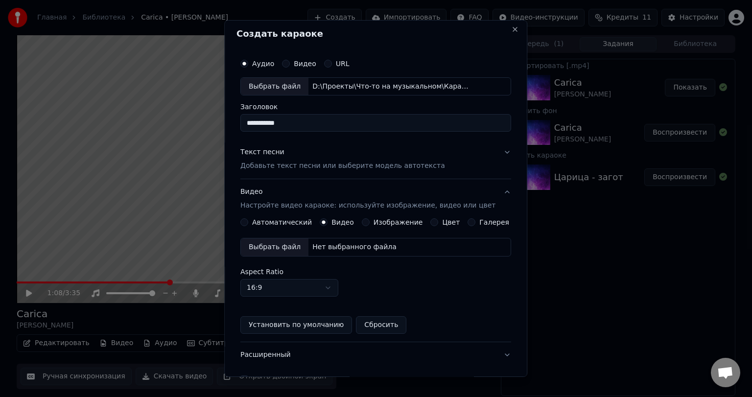
click at [288, 247] on div "Выбрать файл" at bounding box center [275, 248] width 68 height 18
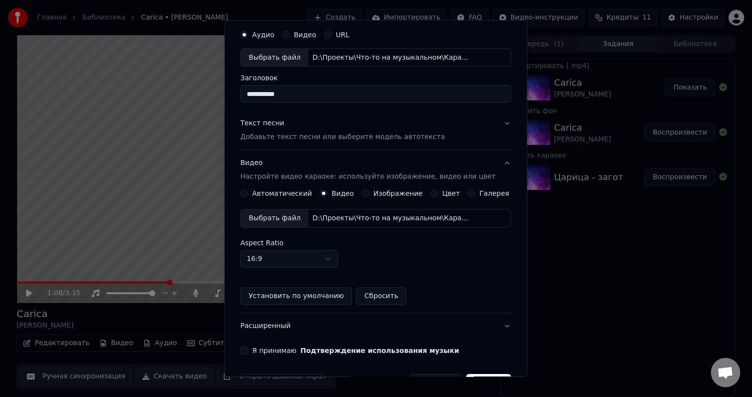
scroll to position [61, 0]
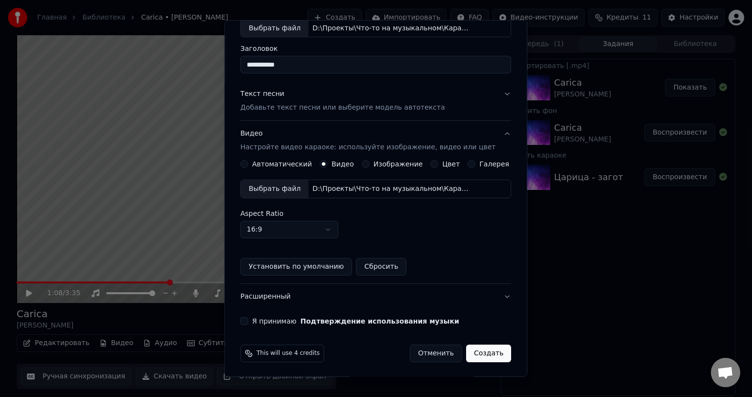
click at [282, 321] on label "Я принимаю Подтверждение использования музыки" at bounding box center [355, 321] width 207 height 7
click at [248, 321] on button "Я принимаю Подтверждение использования музыки" at bounding box center [244, 321] width 8 height 8
click at [481, 354] on button "Создать" at bounding box center [488, 354] width 45 height 18
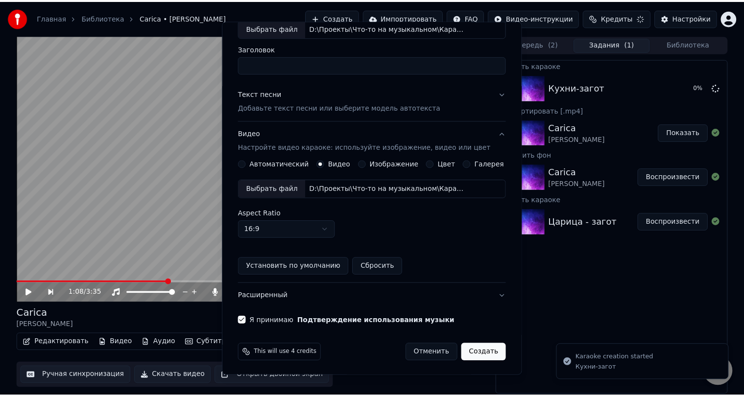
scroll to position [3, 0]
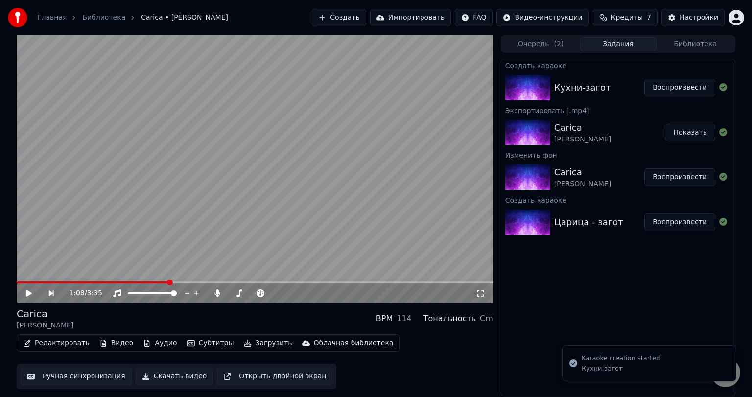
click at [668, 89] on button "Воспроизвести" at bounding box center [680, 88] width 71 height 18
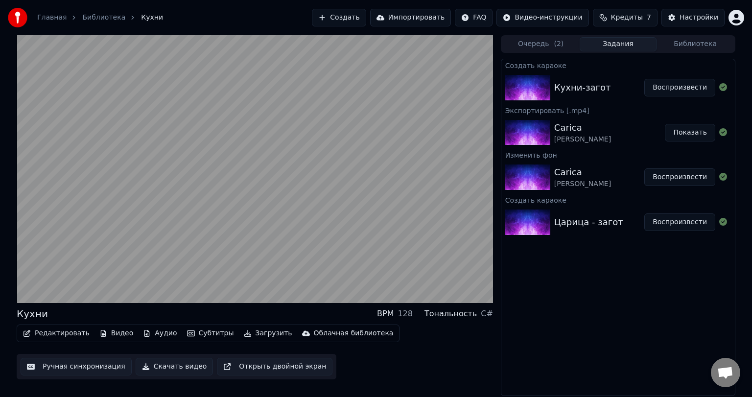
click at [645, 79] on button "Воспроизвести" at bounding box center [680, 88] width 71 height 18
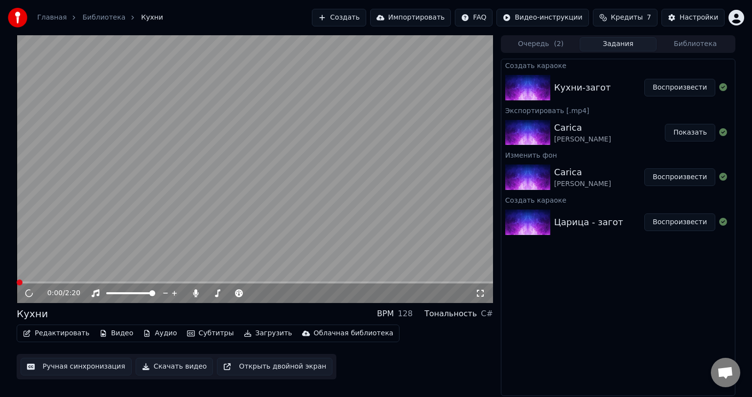
click at [645, 79] on button "Воспроизвести" at bounding box center [680, 88] width 71 height 18
click at [66, 333] on button "Редактировать" at bounding box center [56, 334] width 74 height 14
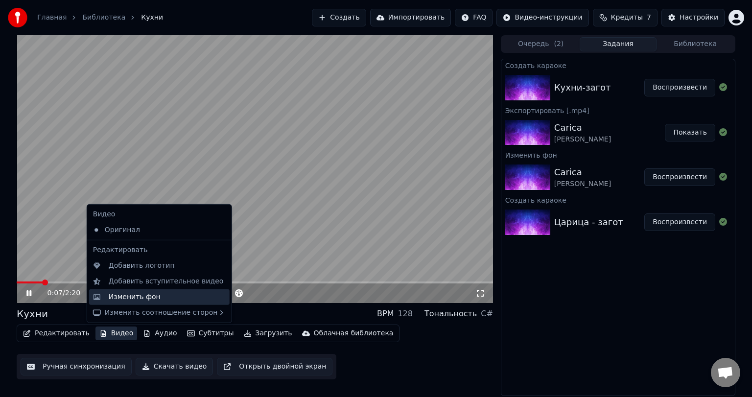
click at [157, 300] on div "Изменить фон" at bounding box center [167, 297] width 117 height 10
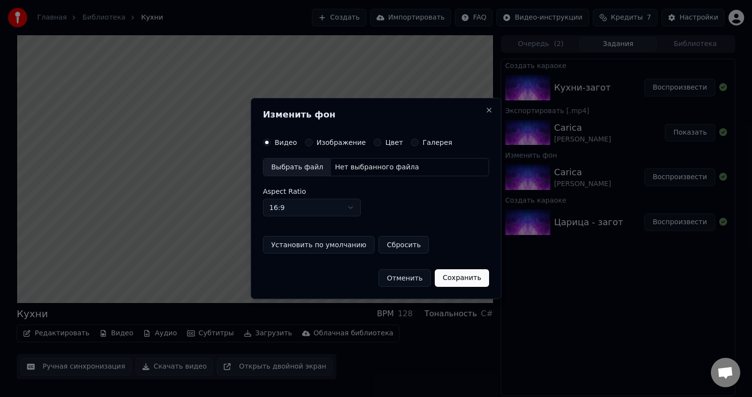
click at [296, 165] on div "Выбрать файл" at bounding box center [298, 168] width 68 height 18
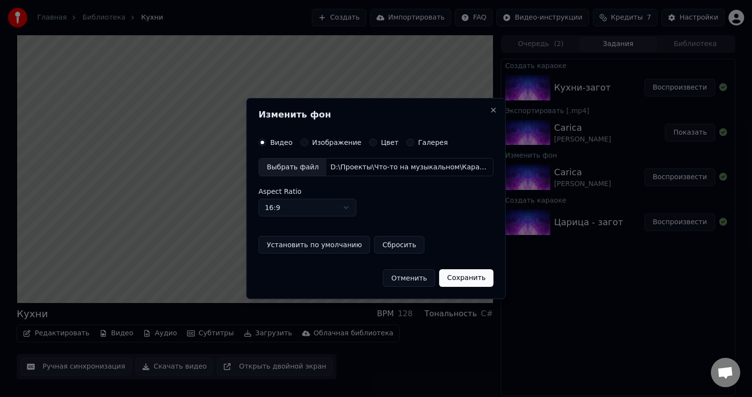
click at [477, 282] on button "Сохранить" at bounding box center [466, 278] width 54 height 18
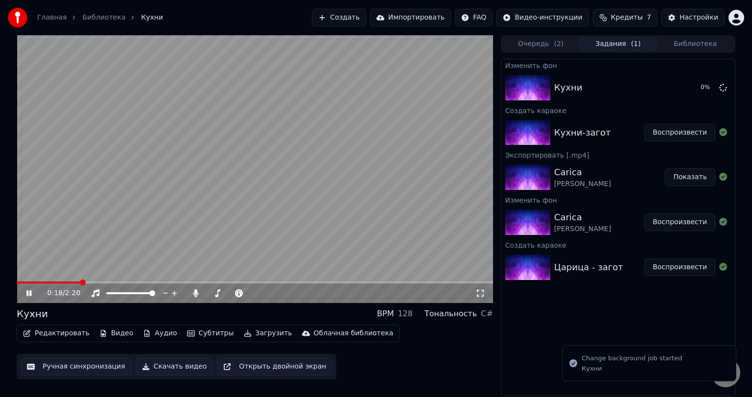
click at [32, 295] on icon at bounding box center [35, 293] width 23 height 8
click at [686, 87] on button "Воспроизвести" at bounding box center [680, 88] width 71 height 18
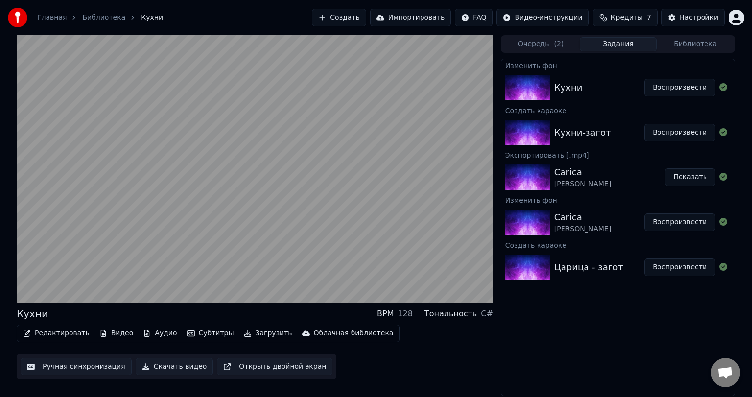
click at [645, 79] on button "Воспроизвести" at bounding box center [680, 88] width 71 height 18
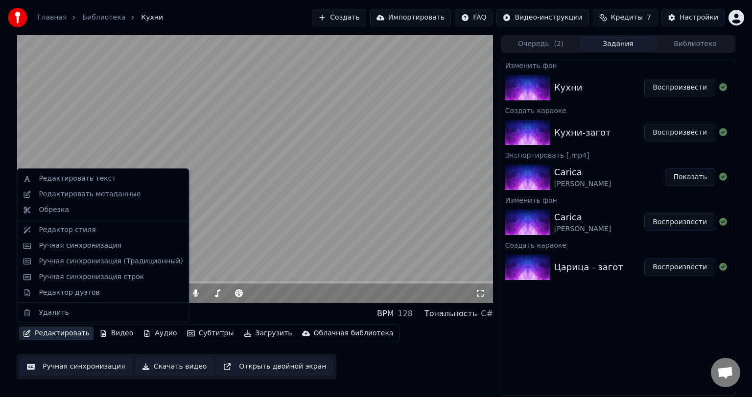
click at [67, 333] on button "Редактировать" at bounding box center [56, 334] width 74 height 14
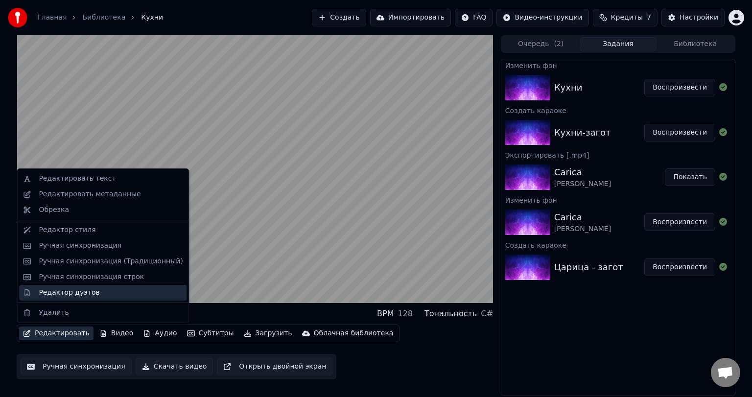
click at [53, 291] on div "Редактор дуэтов" at bounding box center [69, 293] width 61 height 10
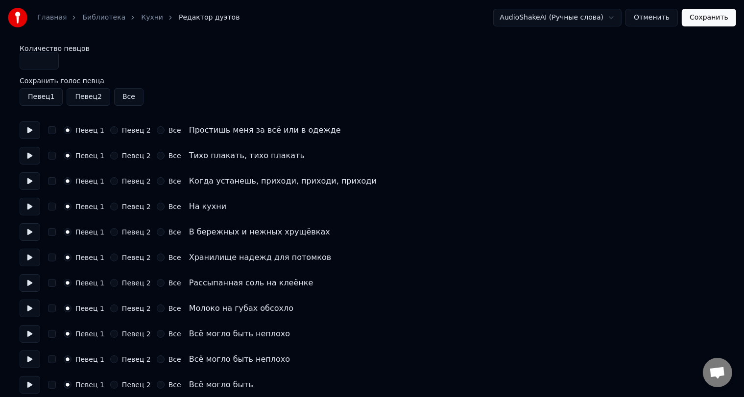
click at [123, 178] on label "Певец 2" at bounding box center [136, 181] width 29 height 7
click at [118, 178] on button "Певец 2" at bounding box center [114, 181] width 8 height 8
click at [157, 205] on button "Все" at bounding box center [161, 207] width 8 height 8
click at [157, 234] on button "Все" at bounding box center [161, 232] width 8 height 8
click at [157, 255] on button "Все" at bounding box center [161, 258] width 8 height 8
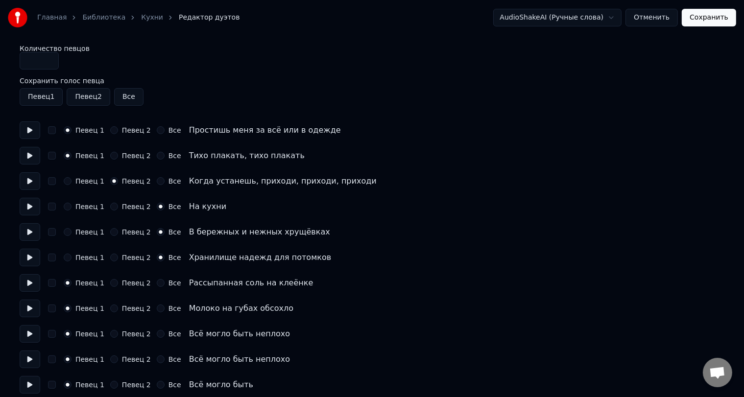
click at [157, 283] on button "Все" at bounding box center [161, 283] width 8 height 8
click at [157, 307] on button "Все" at bounding box center [161, 309] width 8 height 8
drag, startPoint x: 149, startPoint y: 330, endPoint x: 149, endPoint y: 336, distance: 5.4
click at [149, 332] on div "Певец 1 Певец 2 Все" at bounding box center [123, 334] width 118 height 8
click at [157, 357] on button "Все" at bounding box center [161, 360] width 8 height 8
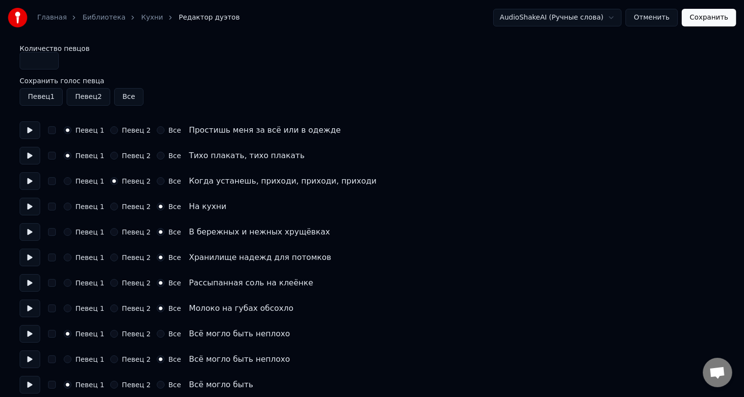
click at [157, 336] on button "Все" at bounding box center [161, 334] width 8 height 8
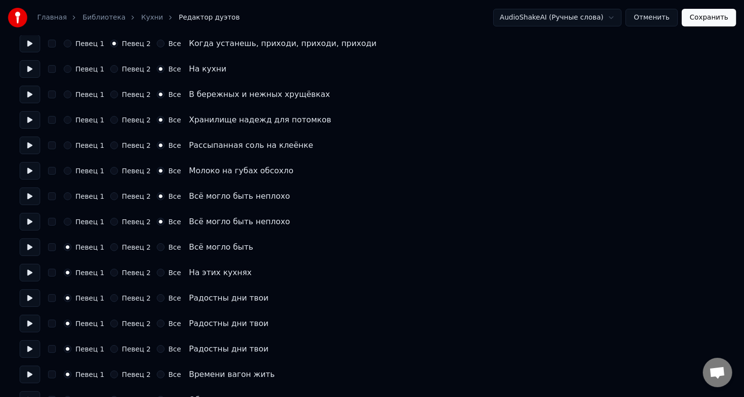
scroll to position [147, 0]
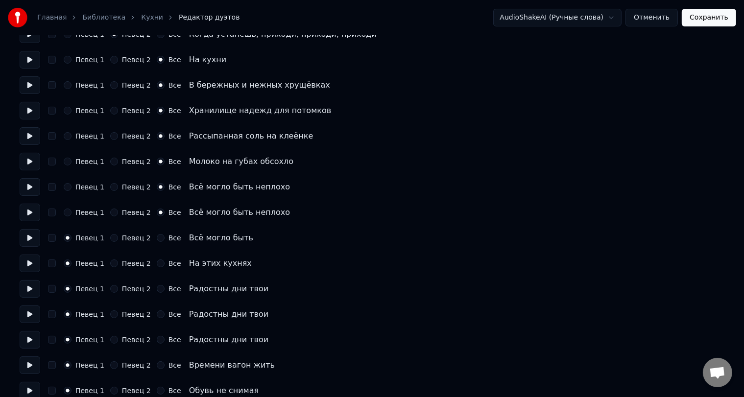
click at [157, 240] on div "Все" at bounding box center [169, 238] width 24 height 8
click at [157, 239] on button "Все" at bounding box center [161, 238] width 8 height 8
click at [125, 290] on label "Певец 2" at bounding box center [136, 289] width 29 height 7
click at [118, 290] on button "Певец 2" at bounding box center [114, 289] width 8 height 8
click at [116, 314] on div "Певец 2" at bounding box center [130, 315] width 41 height 8
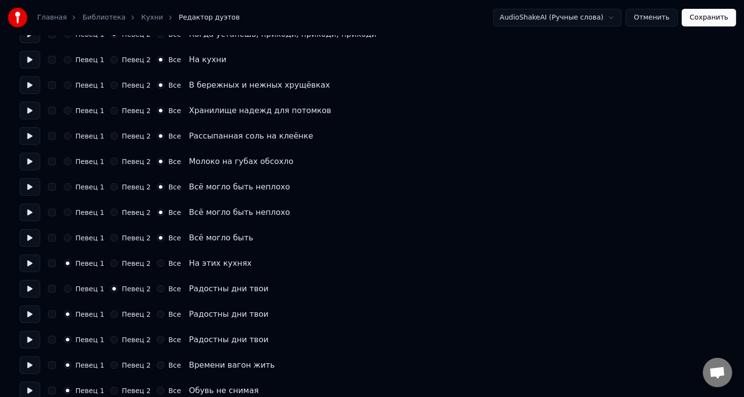
click at [112, 313] on button "Певец 2" at bounding box center [114, 315] width 8 height 8
click at [126, 315] on label "Певец 2" at bounding box center [136, 314] width 29 height 7
click at [118, 315] on button "Певец 2" at bounding box center [114, 315] width 8 height 8
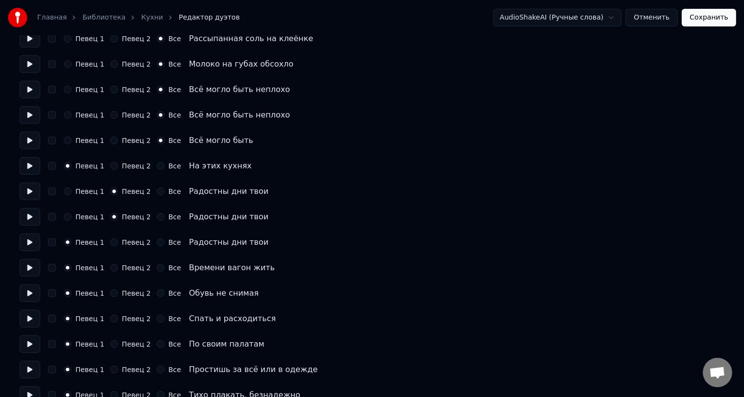
scroll to position [245, 0]
click at [138, 265] on label "Певец 2" at bounding box center [136, 267] width 29 height 7
click at [118, 265] on button "Певец 2" at bounding box center [114, 268] width 8 height 8
click at [78, 216] on label "Певец 1" at bounding box center [89, 216] width 29 height 7
click at [72, 216] on button "Певец 1" at bounding box center [68, 217] width 8 height 8
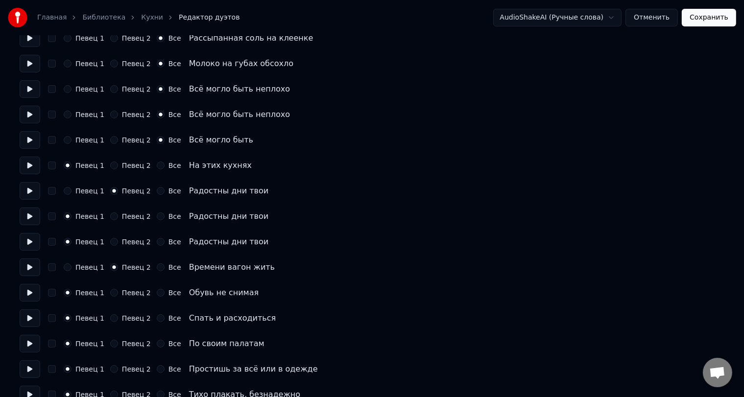
scroll to position [294, 0]
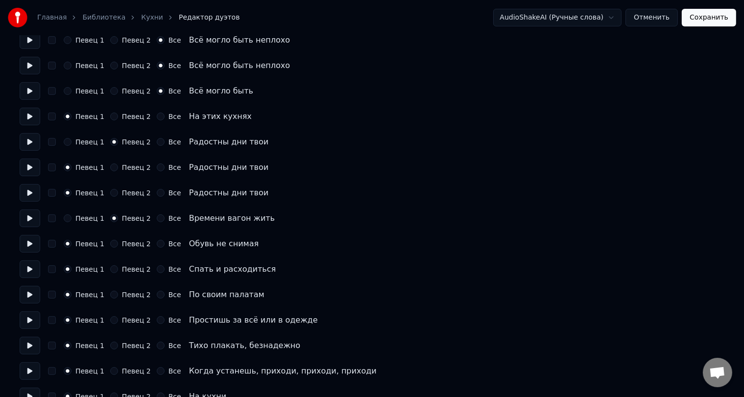
click at [128, 266] on label "Певец 2" at bounding box center [136, 269] width 29 height 7
click at [118, 266] on button "Певец 2" at bounding box center [114, 269] width 8 height 8
click at [125, 296] on label "Певец 2" at bounding box center [136, 294] width 29 height 7
click at [118, 296] on button "Певец 2" at bounding box center [114, 295] width 8 height 8
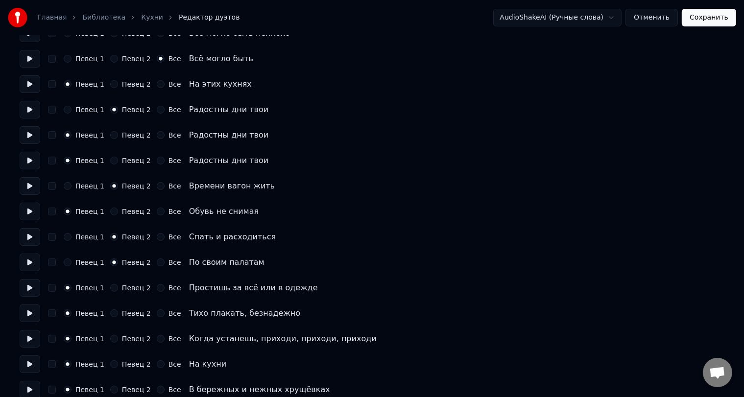
scroll to position [343, 0]
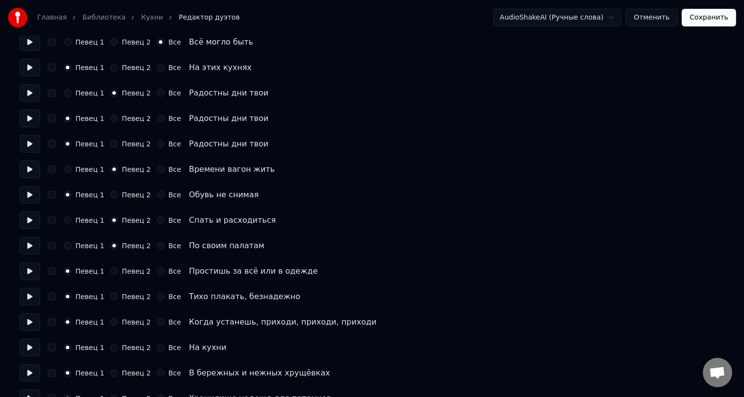
click at [133, 300] on label "Певец 2" at bounding box center [136, 296] width 29 height 7
click at [118, 300] on button "Певец 2" at bounding box center [114, 297] width 8 height 8
click at [159, 348] on div "Все" at bounding box center [169, 348] width 24 height 8
click at [168, 348] on label "Все" at bounding box center [174, 347] width 13 height 7
click at [163, 348] on button "Все" at bounding box center [161, 348] width 8 height 8
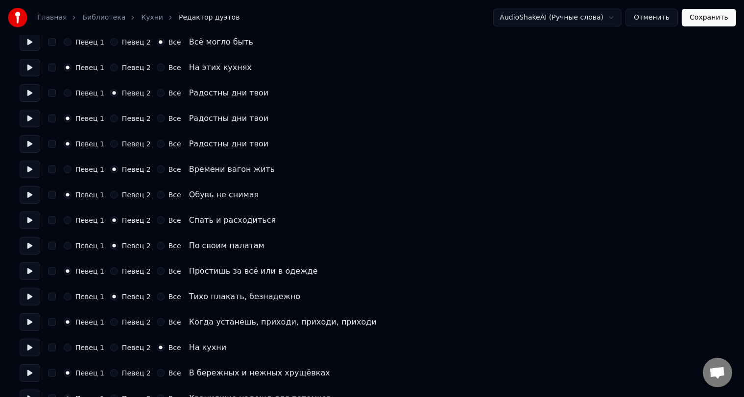
click at [168, 377] on label "Все" at bounding box center [174, 373] width 13 height 7
click at [165, 377] on button "Все" at bounding box center [161, 373] width 8 height 8
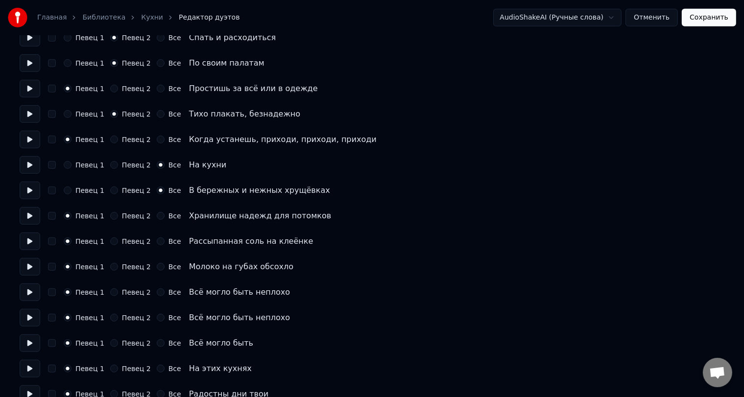
scroll to position [539, 0]
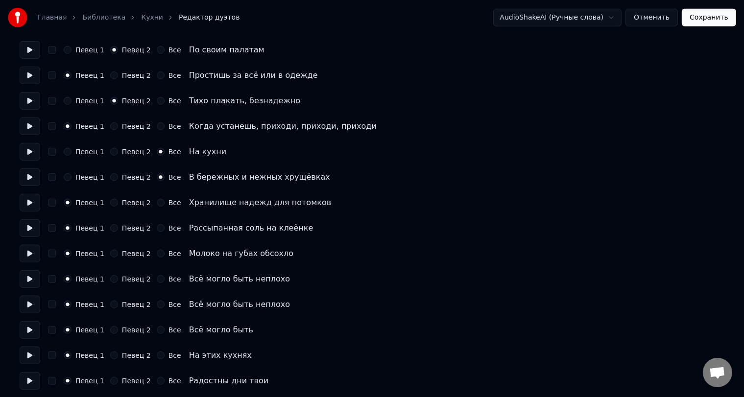
click at [170, 204] on label "Все" at bounding box center [174, 202] width 13 height 7
click at [165, 204] on button "Все" at bounding box center [161, 203] width 8 height 8
drag, startPoint x: 166, startPoint y: 226, endPoint x: 167, endPoint y: 231, distance: 4.9
click at [168, 226] on label "Все" at bounding box center [174, 228] width 13 height 7
click at [165, 226] on button "Все" at bounding box center [161, 228] width 8 height 8
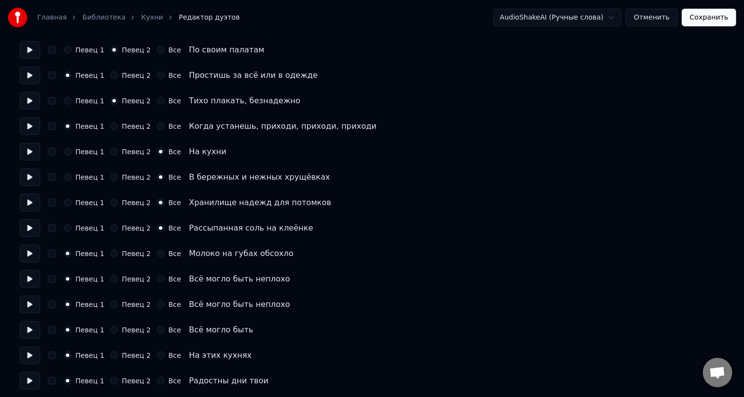
click at [168, 253] on label "Все" at bounding box center [174, 253] width 13 height 7
click at [165, 253] on button "Все" at bounding box center [161, 254] width 8 height 8
click at [168, 278] on label "Все" at bounding box center [174, 279] width 13 height 7
click at [165, 278] on button "Все" at bounding box center [161, 279] width 8 height 8
click at [168, 307] on label "Все" at bounding box center [174, 304] width 13 height 7
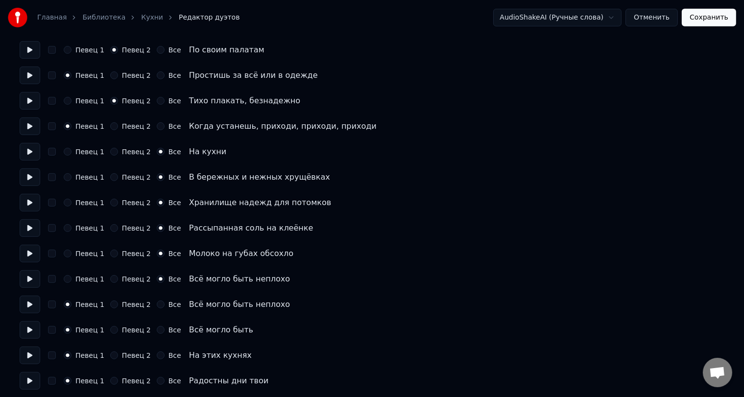
click at [165, 307] on button "Все" at bounding box center [161, 305] width 8 height 8
click at [168, 331] on label "Все" at bounding box center [174, 330] width 13 height 7
click at [164, 331] on button "Все" at bounding box center [161, 330] width 8 height 8
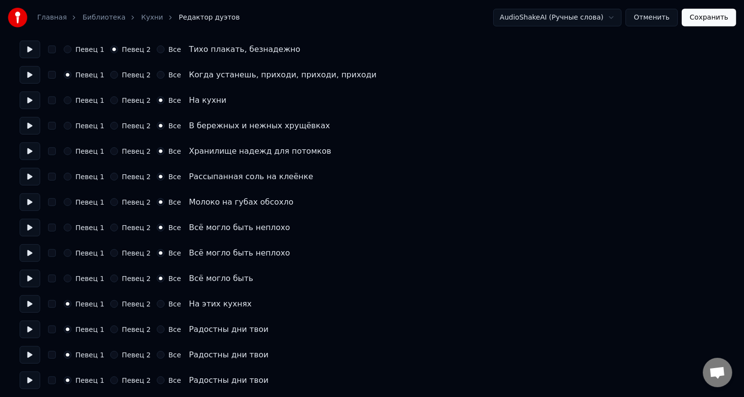
scroll to position [592, 0]
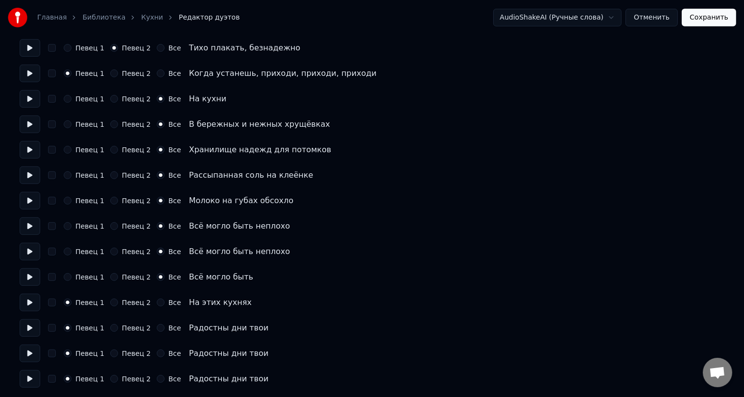
click at [137, 305] on label "Певец 2" at bounding box center [136, 302] width 29 height 7
click at [118, 305] on button "Певец 2" at bounding box center [114, 303] width 8 height 8
click at [132, 353] on label "Певец 2" at bounding box center [136, 353] width 29 height 7
click at [118, 353] on button "Певец 2" at bounding box center [114, 354] width 8 height 8
click at [716, 18] on button "Сохранить" at bounding box center [709, 18] width 54 height 18
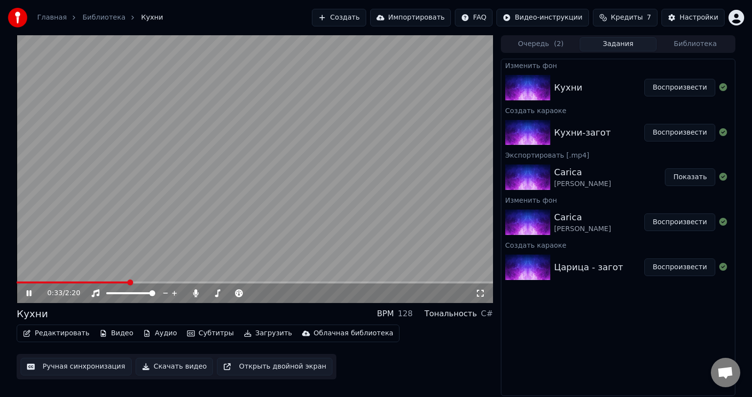
click at [312, 282] on span at bounding box center [255, 283] width 477 height 2
click at [378, 283] on span at bounding box center [255, 283] width 477 height 2
click at [453, 282] on span at bounding box center [255, 283] width 477 height 2
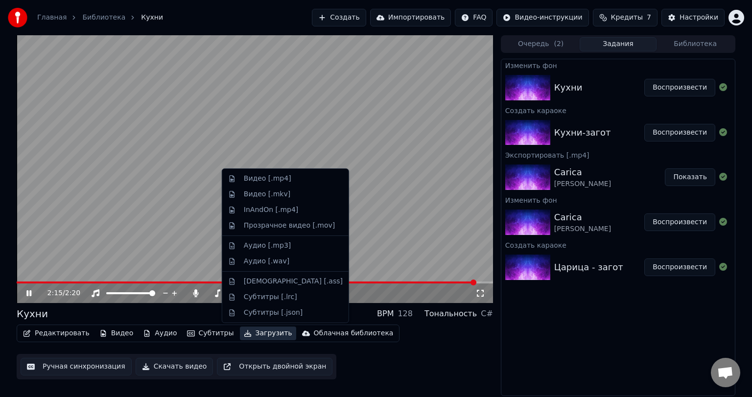
click at [263, 333] on button "Загрузить" at bounding box center [268, 334] width 56 height 14
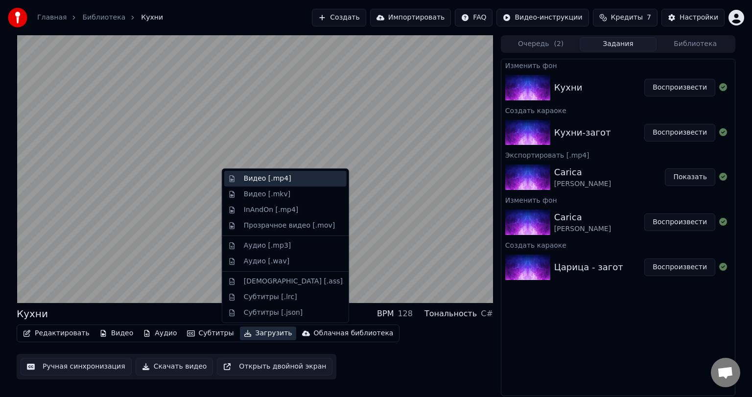
click at [285, 181] on div "Видео [.mp4]" at bounding box center [293, 179] width 99 height 10
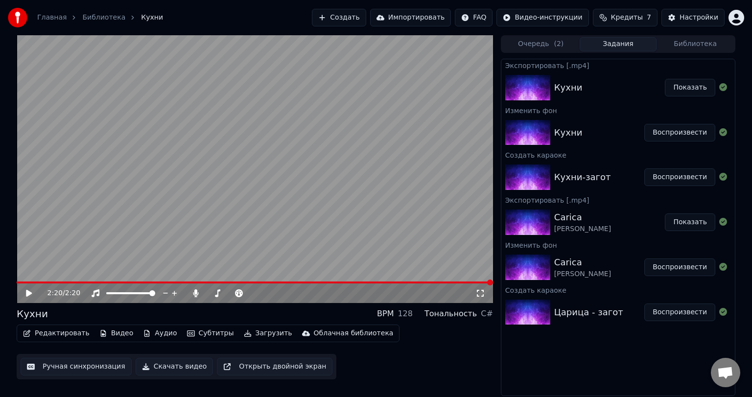
click at [366, 18] on button "Создать" at bounding box center [339, 18] width 54 height 18
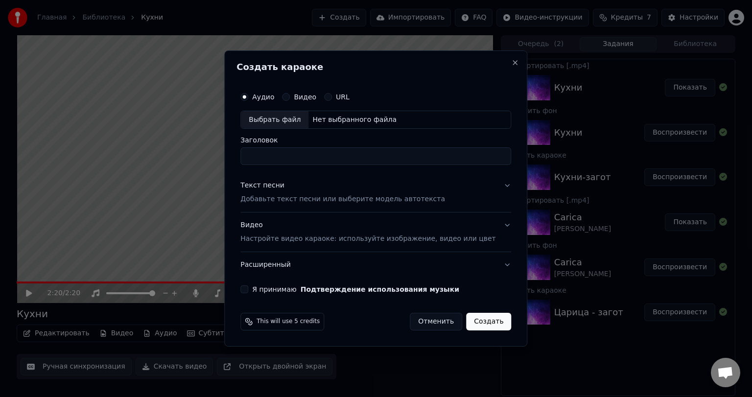
click at [305, 120] on div "Выбрать файл" at bounding box center [275, 120] width 68 height 18
click at [308, 98] on label "Видео" at bounding box center [305, 97] width 23 height 7
click at [290, 98] on button "Видео" at bounding box center [286, 97] width 8 height 8
click at [305, 117] on div "Выбрать файл" at bounding box center [275, 120] width 68 height 18
click at [348, 157] on input "**********" at bounding box center [375, 157] width 271 height 18
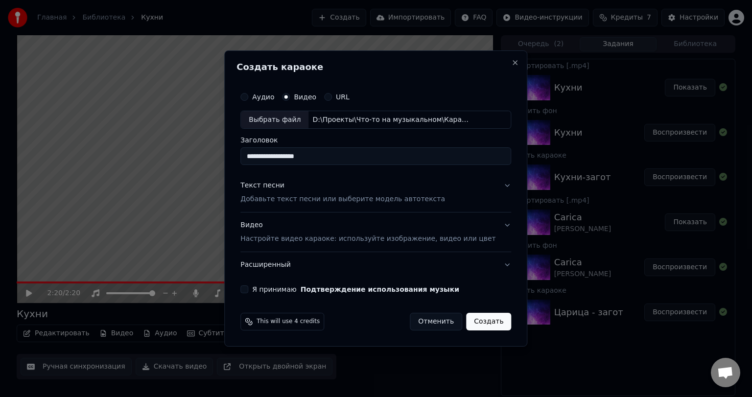
type input "**********"
click at [339, 179] on button "Текст песни Добавьте текст песни или выберите модель автотекста" at bounding box center [375, 192] width 271 height 39
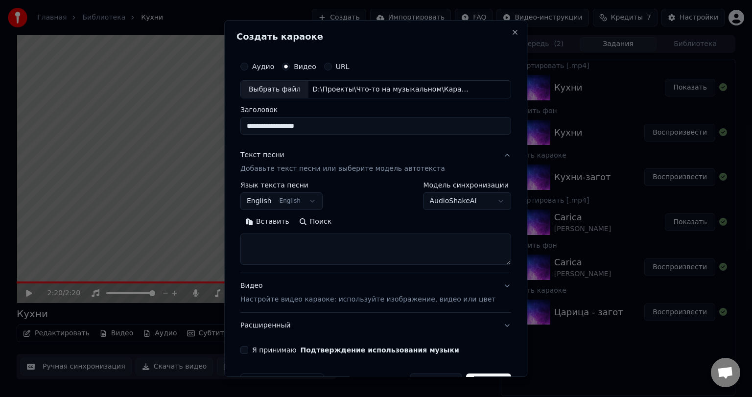
click at [283, 222] on button "Вставить" at bounding box center [267, 223] width 54 height 16
type textarea "**********"
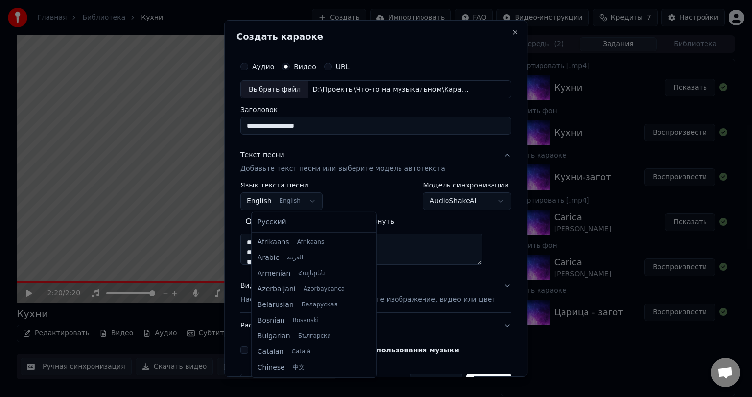
click at [300, 204] on body "Главная Библиотека Кухни Создать Импортировать FAQ Видео-инструкции Кредиты 7 Н…" at bounding box center [376, 198] width 752 height 397
select select "**"
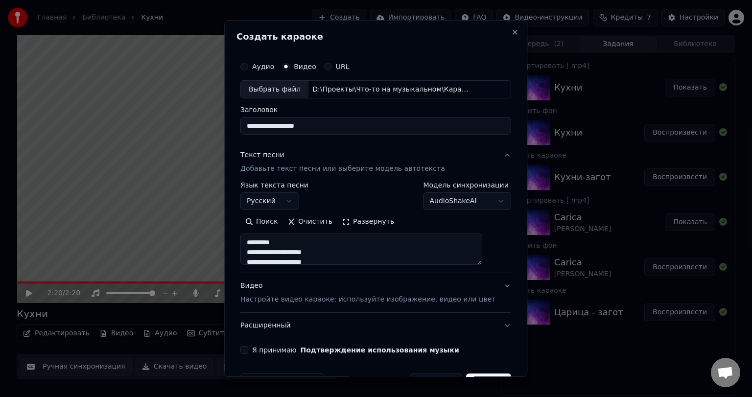
click at [381, 225] on button "Развернуть" at bounding box center [368, 223] width 62 height 16
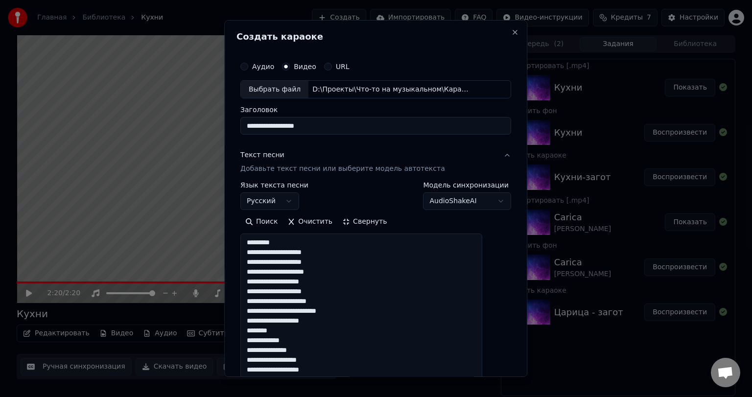
drag, startPoint x: 300, startPoint y: 241, endPoint x: 255, endPoint y: 242, distance: 45.1
drag, startPoint x: 285, startPoint y: 333, endPoint x: 233, endPoint y: 333, distance: 52.4
click at [233, 333] on body "Главная Библиотека Кухни Создать Импортировать FAQ Видео-инструкции Кредиты 7 Н…" at bounding box center [376, 198] width 752 height 397
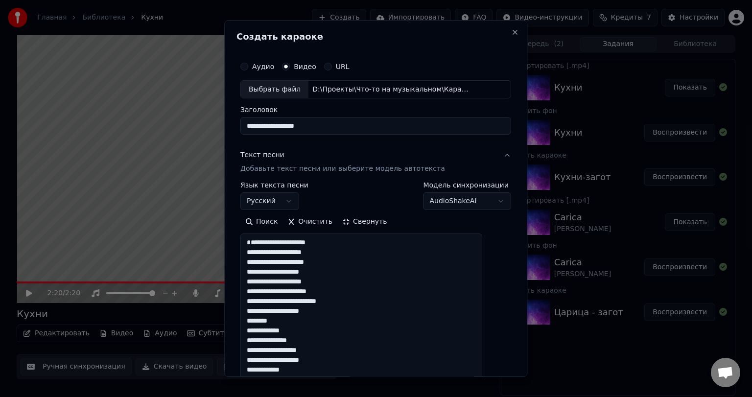
drag, startPoint x: 286, startPoint y: 332, endPoint x: 257, endPoint y: 333, distance: 28.9
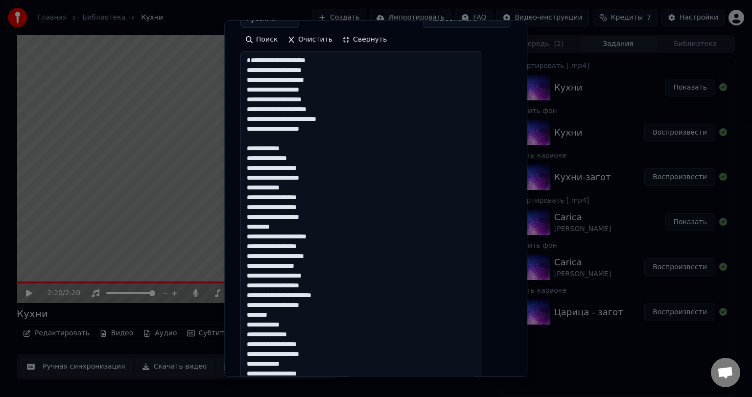
scroll to position [196, 0]
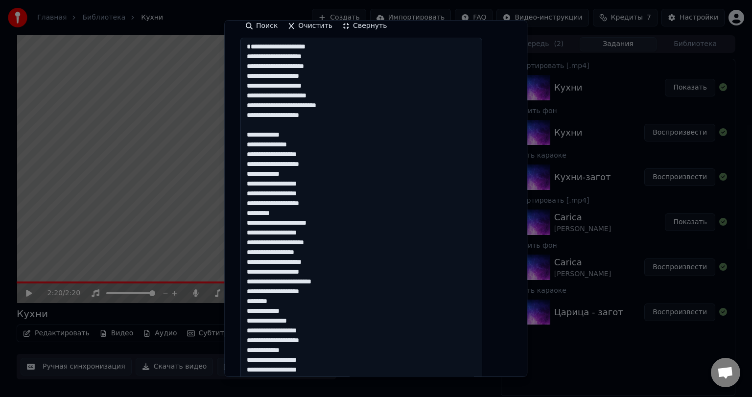
drag, startPoint x: 283, startPoint y: 224, endPoint x: 245, endPoint y: 223, distance: 37.7
click at [245, 223] on div "**********" at bounding box center [375, 199] width 303 height 358
drag, startPoint x: 285, startPoint y: 312, endPoint x: 241, endPoint y: 312, distance: 44.1
click at [241, 312] on div "**********" at bounding box center [375, 199] width 303 height 358
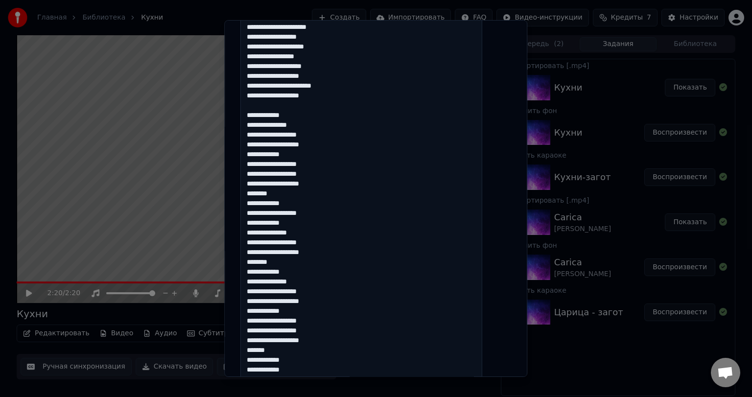
scroll to position [441, 0]
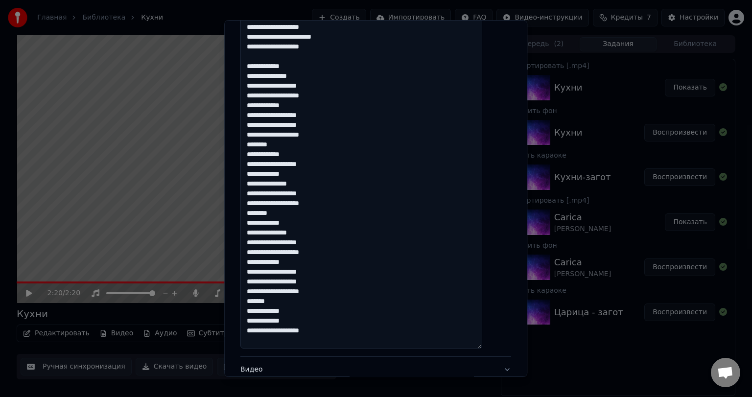
drag, startPoint x: 276, startPoint y: 154, endPoint x: 255, endPoint y: 154, distance: 21.1
click at [255, 154] on textarea "**********" at bounding box center [361, 71] width 242 height 556
drag, startPoint x: 290, startPoint y: 224, endPoint x: 245, endPoint y: 223, distance: 45.1
click at [245, 223] on div "**********" at bounding box center [375, 199] width 303 height 358
drag, startPoint x: 279, startPoint y: 310, endPoint x: 257, endPoint y: 308, distance: 22.1
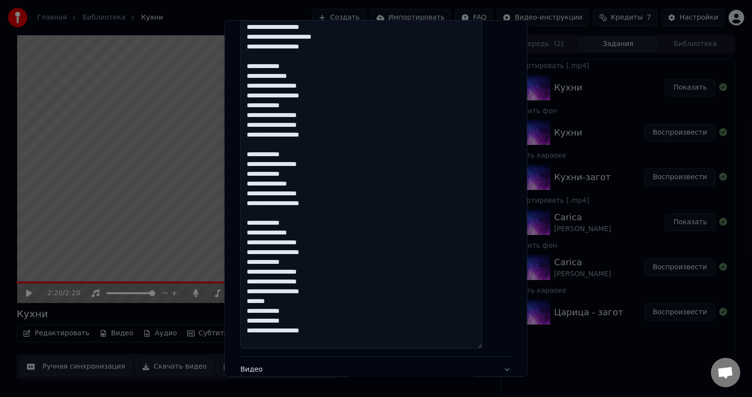
click at [257, 308] on textarea "**********" at bounding box center [361, 71] width 242 height 556
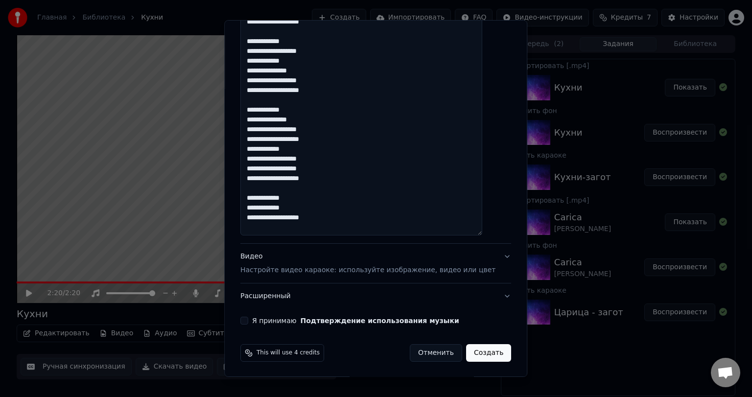
type textarea "**********"
click at [271, 261] on div "Видео Настройте видео караоке: используйте изображение, видео или цвет" at bounding box center [367, 264] width 255 height 24
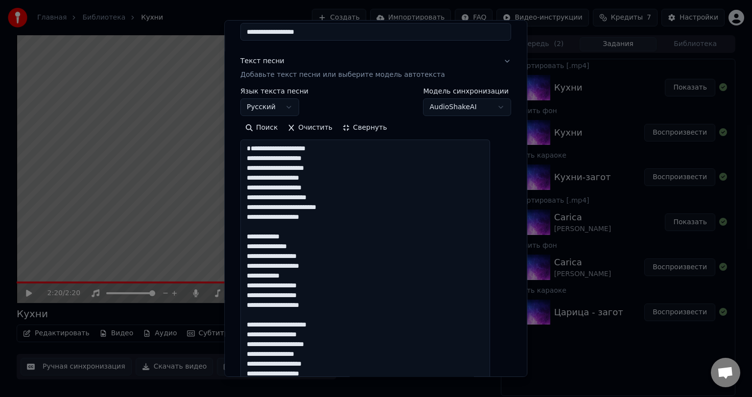
scroll to position [3, 0]
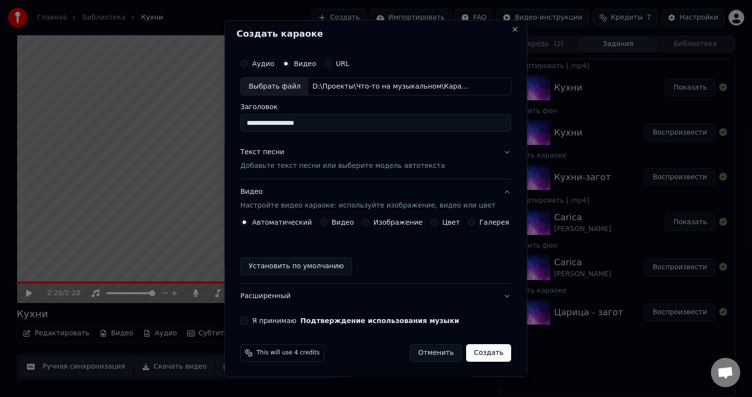
click at [330, 220] on div "Видео" at bounding box center [337, 222] width 34 height 8
click at [334, 223] on label "Видео" at bounding box center [343, 222] width 23 height 7
click at [328, 223] on button "Видео" at bounding box center [324, 222] width 8 height 8
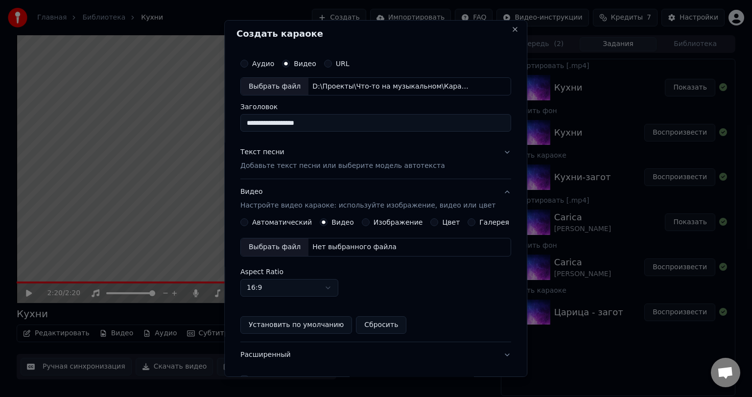
click at [289, 250] on div "Выбрать файл" at bounding box center [275, 248] width 68 height 18
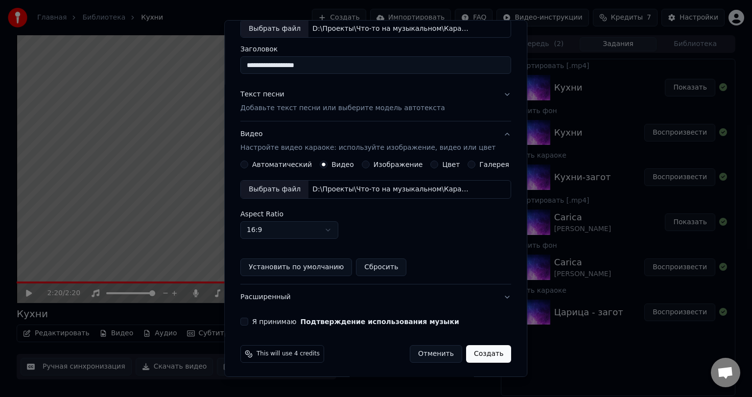
scroll to position [61, 0]
click at [265, 319] on label "Я принимаю Подтверждение использования музыки" at bounding box center [355, 321] width 207 height 7
click at [248, 319] on button "Я принимаю Подтверждение использования музыки" at bounding box center [244, 321] width 8 height 8
click at [467, 349] on button "Создать" at bounding box center [488, 354] width 45 height 18
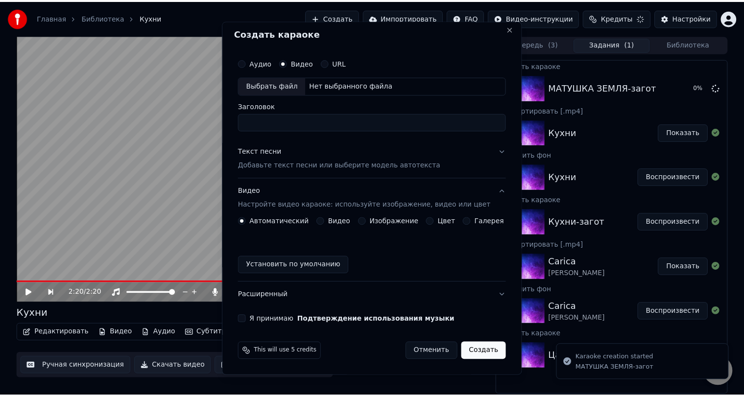
scroll to position [3, 0]
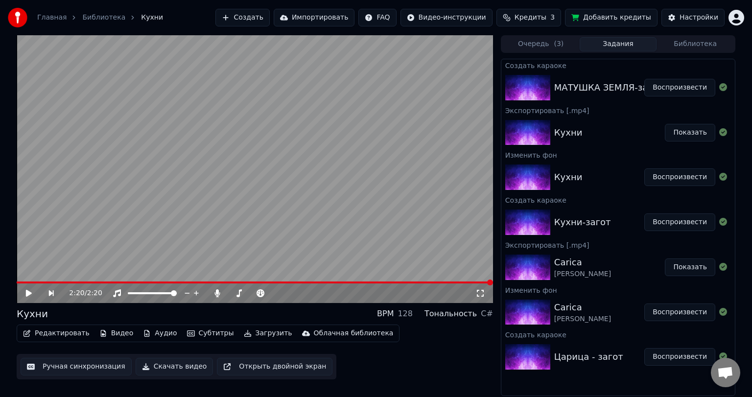
click at [670, 89] on button "Воспроизвести" at bounding box center [680, 88] width 71 height 18
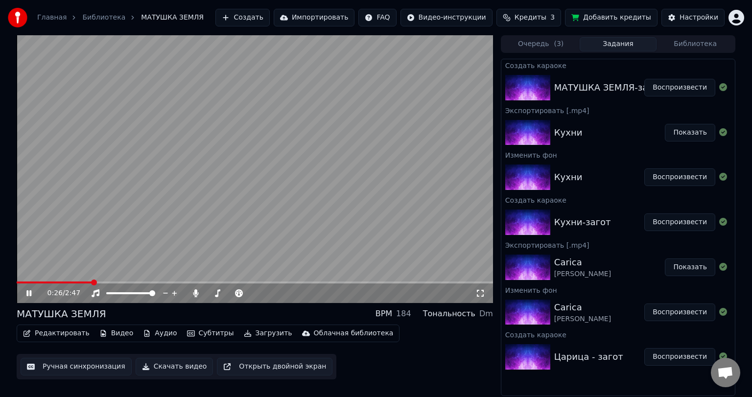
click at [62, 332] on button "Редактировать" at bounding box center [56, 334] width 74 height 14
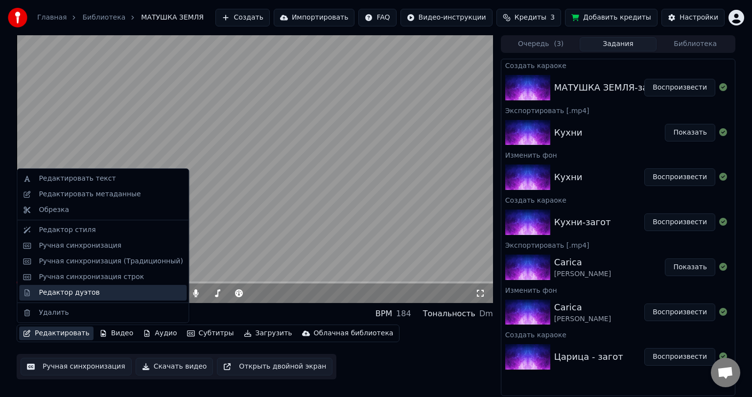
click at [61, 297] on div "Редактор дуэтов" at bounding box center [69, 293] width 61 height 10
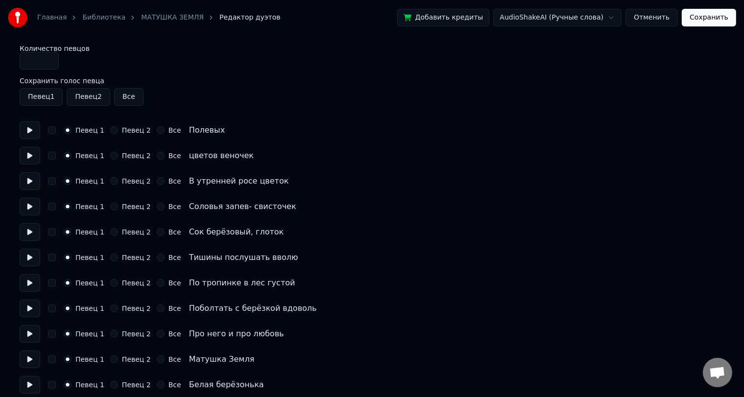
click at [131, 183] on label "Певец 2" at bounding box center [136, 181] width 29 height 7
click at [118, 183] on button "Певец 2" at bounding box center [114, 181] width 8 height 8
click at [123, 231] on label "Певец 2" at bounding box center [136, 232] width 29 height 7
click at [118, 231] on button "Певец 2" at bounding box center [114, 232] width 8 height 8
click at [127, 255] on label "Певец 2" at bounding box center [136, 257] width 29 height 7
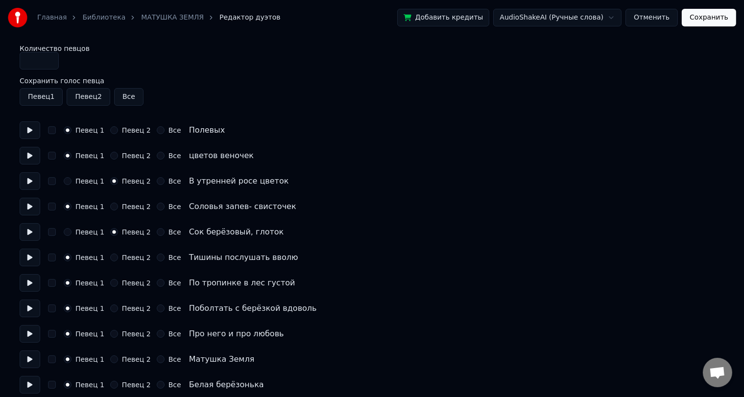
click at [118, 255] on button "Певец 2" at bounding box center [114, 258] width 8 height 8
click at [127, 309] on label "Певец 2" at bounding box center [136, 308] width 29 height 7
click at [118, 309] on button "Певец 2" at bounding box center [114, 309] width 8 height 8
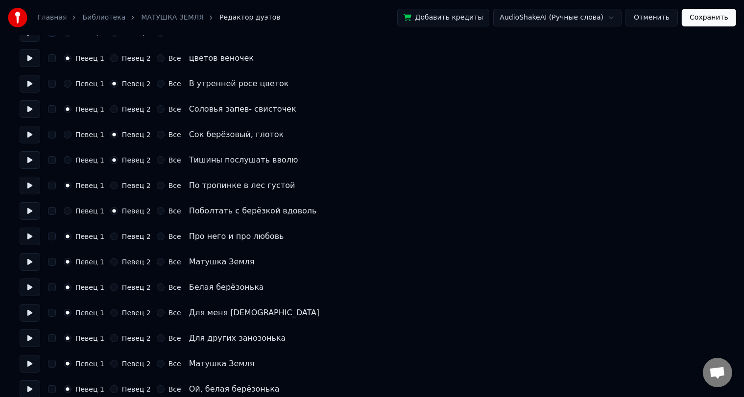
scroll to position [98, 0]
click at [168, 264] on label "Все" at bounding box center [174, 261] width 13 height 7
click at [165, 264] on button "Все" at bounding box center [161, 262] width 8 height 8
click at [168, 287] on label "Все" at bounding box center [174, 287] width 13 height 7
click at [165, 287] on button "Все" at bounding box center [161, 287] width 8 height 8
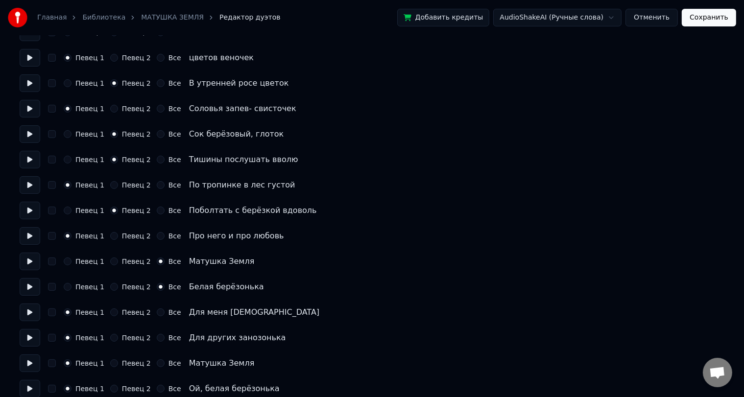
click at [168, 313] on label "Все" at bounding box center [174, 312] width 13 height 7
click at [165, 313] on button "Все" at bounding box center [161, 313] width 8 height 8
click at [168, 337] on label "Все" at bounding box center [174, 338] width 13 height 7
click at [165, 337] on button "Все" at bounding box center [161, 338] width 8 height 8
click at [168, 363] on label "Все" at bounding box center [174, 363] width 13 height 7
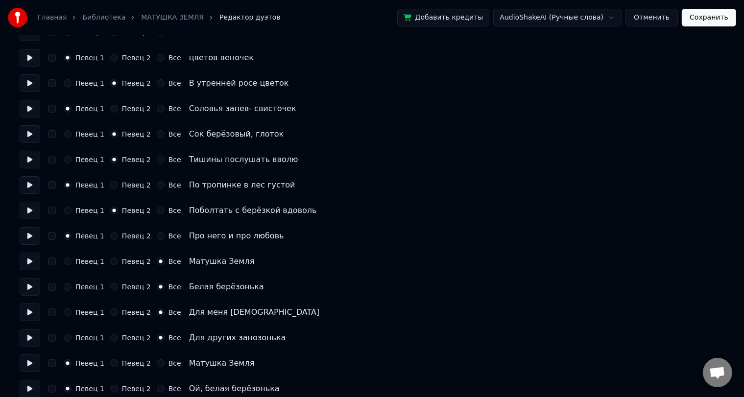
click at [165, 363] on button "Все" at bounding box center [161, 364] width 8 height 8
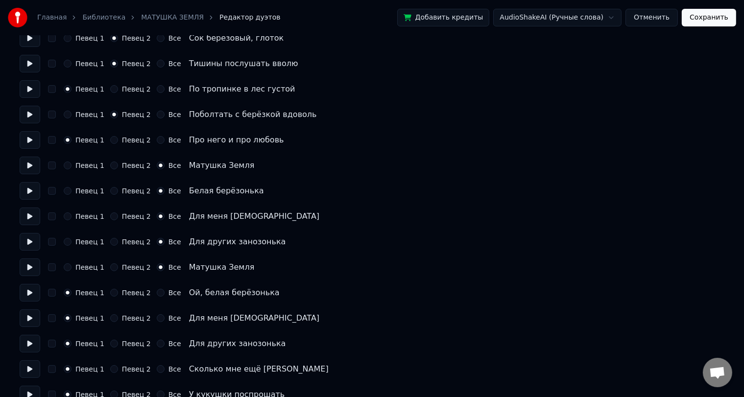
scroll to position [196, 0]
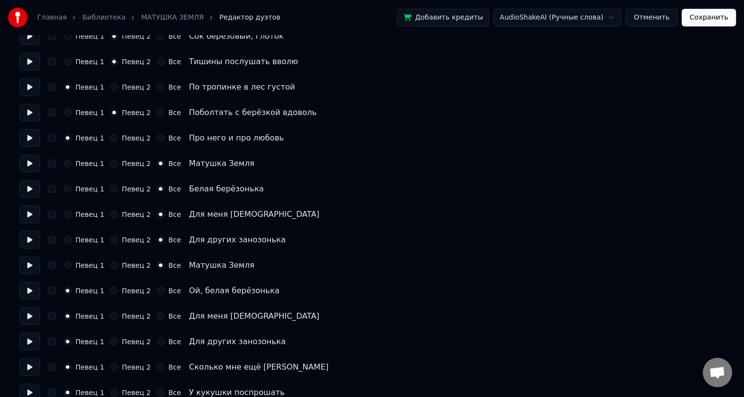
click at [168, 291] on label "Все" at bounding box center [174, 291] width 13 height 7
click at [165, 291] on button "Все" at bounding box center [161, 291] width 8 height 8
click at [160, 318] on div "Все" at bounding box center [169, 317] width 24 height 8
click at [168, 321] on div "Певец 1 Певец 2 Все Для меня [DEMOGRAPHIC_DATA]" at bounding box center [372, 317] width 705 height 18
click at [168, 318] on label "Все" at bounding box center [174, 316] width 13 height 7
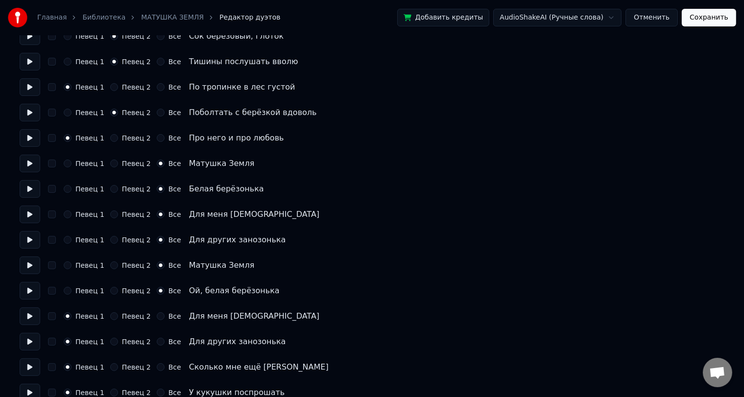
click at [165, 318] on button "Все" at bounding box center [161, 317] width 8 height 8
click at [168, 345] on label "Все" at bounding box center [174, 341] width 13 height 7
click at [165, 345] on button "Все" at bounding box center [161, 342] width 8 height 8
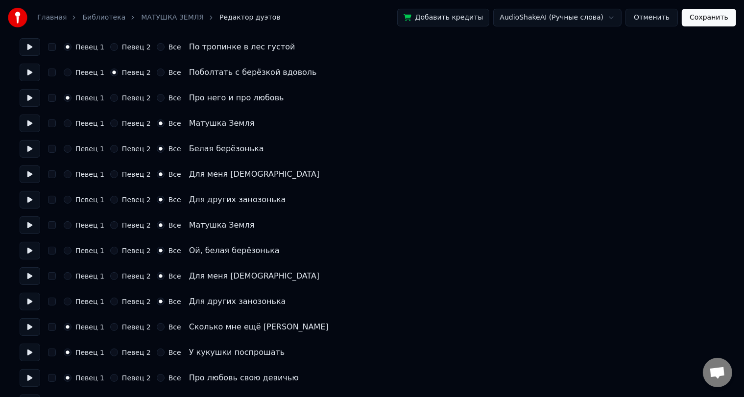
scroll to position [294, 0]
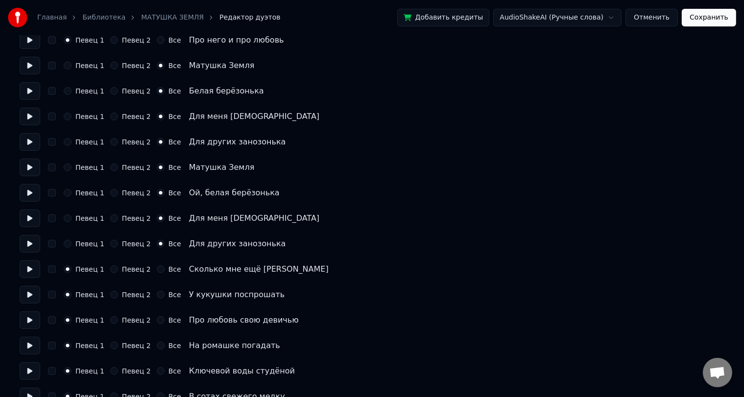
click at [131, 274] on div "Певец 1 Певец 2 Все Сколько мне ещё годочков" at bounding box center [372, 270] width 705 height 18
click at [132, 270] on label "Певец 2" at bounding box center [136, 269] width 29 height 7
click at [118, 270] on button "Певец 2" at bounding box center [114, 269] width 8 height 8
click at [135, 348] on label "Певец 2" at bounding box center [136, 345] width 29 height 7
click at [118, 348] on button "Певец 2" at bounding box center [114, 346] width 8 height 8
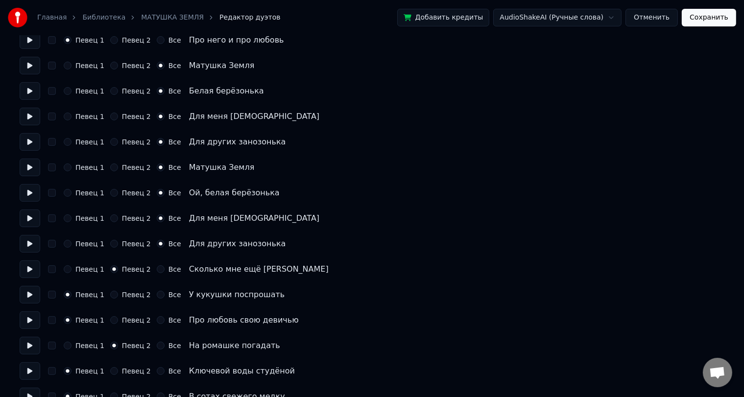
scroll to position [392, 0]
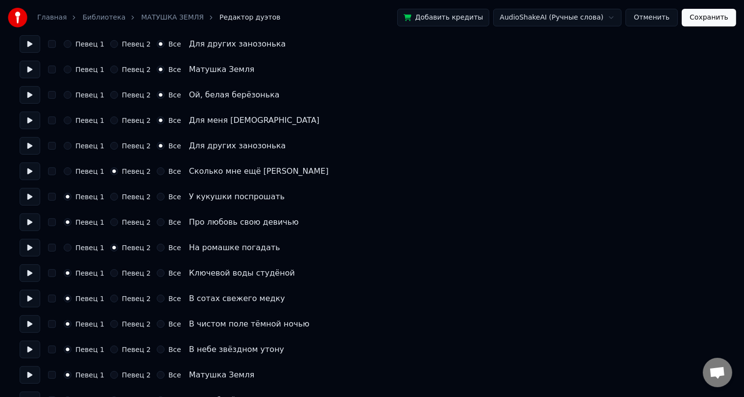
click at [129, 301] on label "Певец 2" at bounding box center [136, 298] width 29 height 7
click at [118, 301] on button "Певец 2" at bounding box center [114, 299] width 8 height 8
click at [131, 349] on label "Певец 2" at bounding box center [136, 349] width 29 height 7
click at [118, 349] on button "Певец 2" at bounding box center [114, 350] width 8 height 8
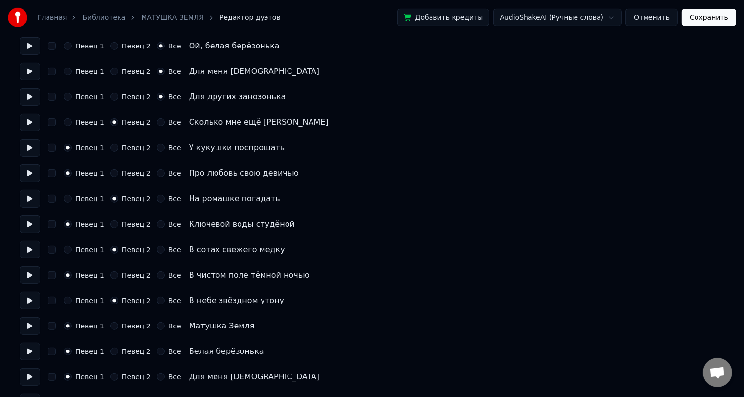
click at [168, 327] on label "Все" at bounding box center [174, 326] width 13 height 7
click at [163, 327] on button "Все" at bounding box center [161, 326] width 8 height 8
click at [168, 352] on label "Все" at bounding box center [174, 351] width 13 height 7
click at [165, 352] on button "Все" at bounding box center [161, 352] width 8 height 8
click at [168, 376] on label "Все" at bounding box center [174, 377] width 13 height 7
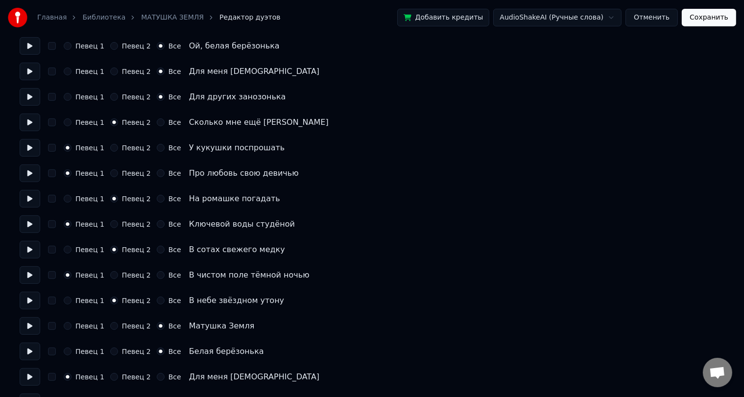
click at [165, 376] on button "Все" at bounding box center [161, 377] width 8 height 8
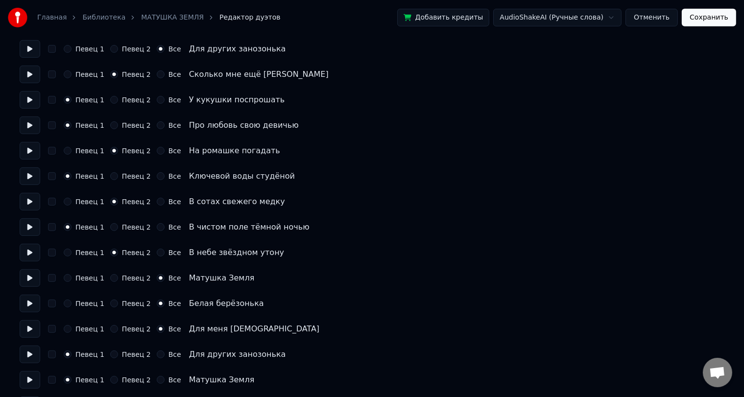
scroll to position [588, 0]
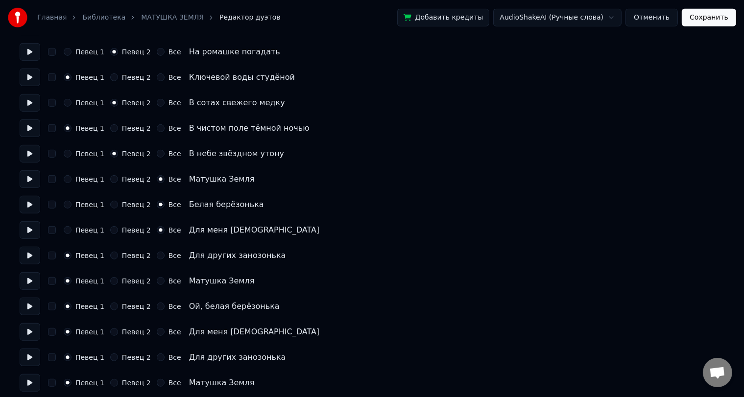
click at [172, 259] on label "Все" at bounding box center [174, 255] width 13 height 7
click at [165, 259] on button "Все" at bounding box center [161, 256] width 8 height 8
click at [168, 282] on label "Все" at bounding box center [174, 281] width 13 height 7
click at [165, 282] on button "Все" at bounding box center [161, 281] width 8 height 8
click at [168, 304] on label "Все" at bounding box center [174, 306] width 13 height 7
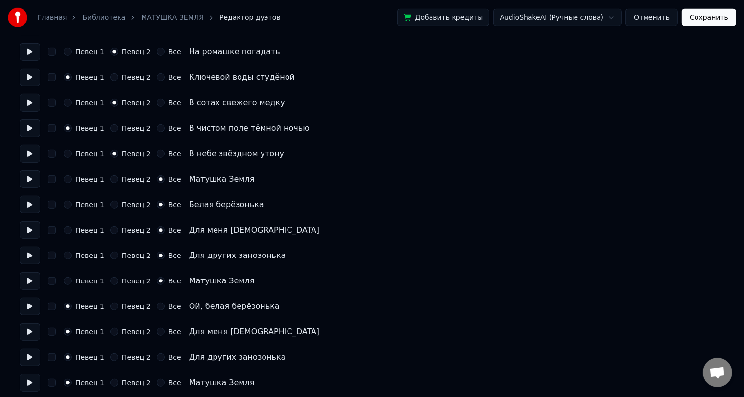
click at [165, 304] on button "Все" at bounding box center [161, 307] width 8 height 8
click at [160, 329] on div "Все" at bounding box center [169, 332] width 24 height 8
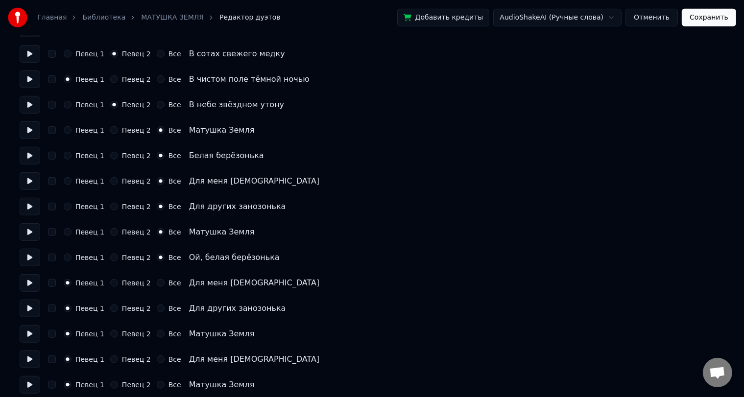
scroll to position [686, 0]
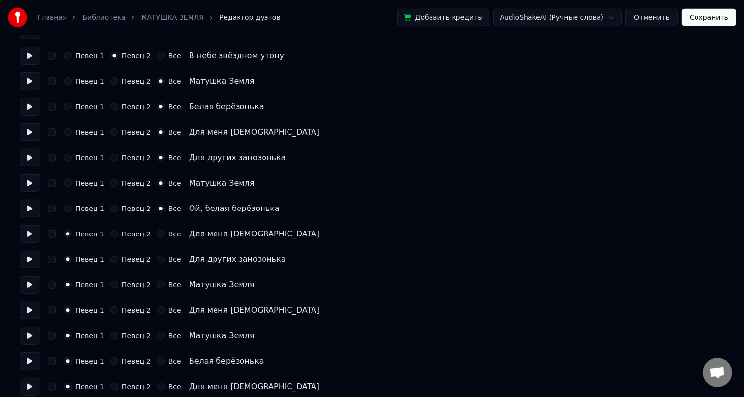
click at [168, 262] on label "Все" at bounding box center [174, 259] width 13 height 7
click at [165, 262] on button "Все" at bounding box center [161, 260] width 8 height 8
click at [168, 234] on label "Все" at bounding box center [174, 234] width 13 height 7
click at [165, 234] on button "Все" at bounding box center [161, 234] width 8 height 8
click at [124, 287] on label "Певец 2" at bounding box center [136, 285] width 29 height 7
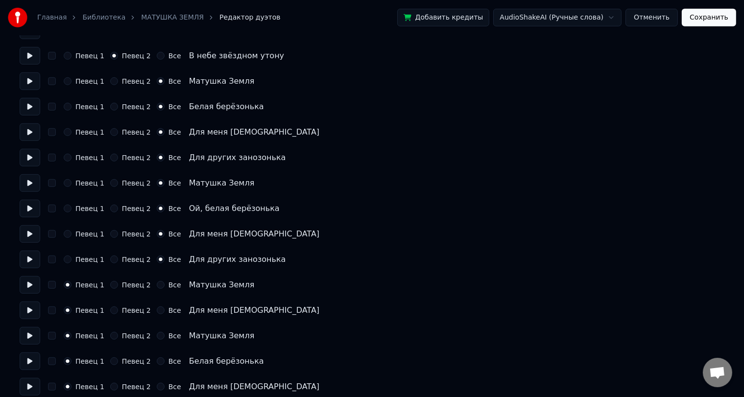
click at [118, 287] on button "Певец 2" at bounding box center [114, 285] width 8 height 8
click at [126, 336] on label "Певец 2" at bounding box center [136, 336] width 29 height 7
click at [118, 336] on button "Певец 2" at bounding box center [114, 336] width 8 height 8
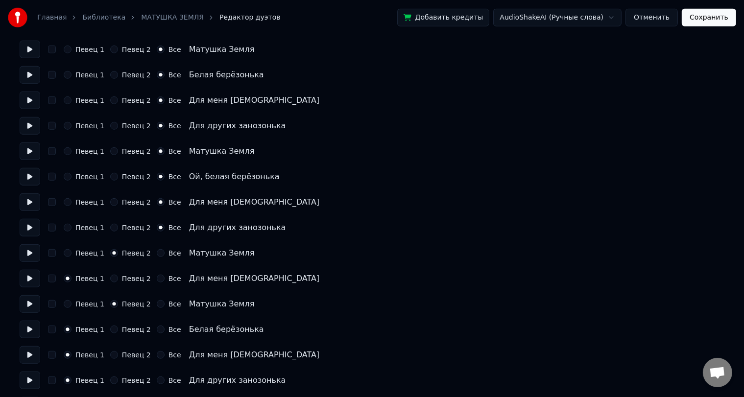
scroll to position [735, 0]
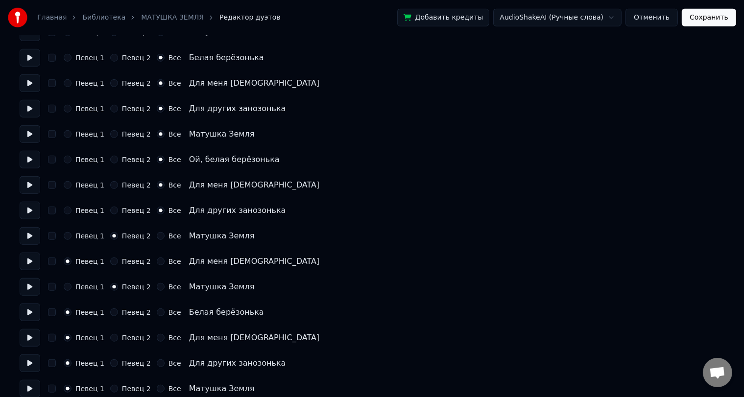
click at [168, 287] on label "Все" at bounding box center [174, 287] width 13 height 7
click at [165, 287] on button "Все" at bounding box center [161, 287] width 8 height 8
click at [169, 312] on label "Все" at bounding box center [174, 312] width 13 height 7
click at [165, 312] on button "Все" at bounding box center [161, 313] width 8 height 8
click at [168, 339] on label "Все" at bounding box center [174, 338] width 13 height 7
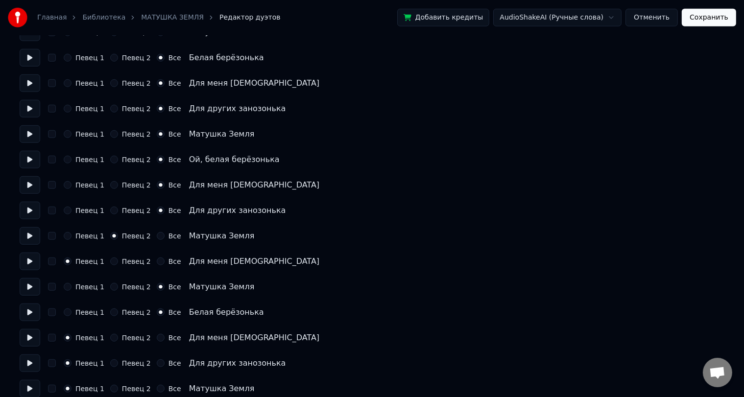
click at [165, 339] on button "Все" at bounding box center [161, 338] width 8 height 8
click at [168, 363] on label "Все" at bounding box center [174, 363] width 13 height 7
click at [165, 363] on button "Все" at bounding box center [161, 364] width 8 height 8
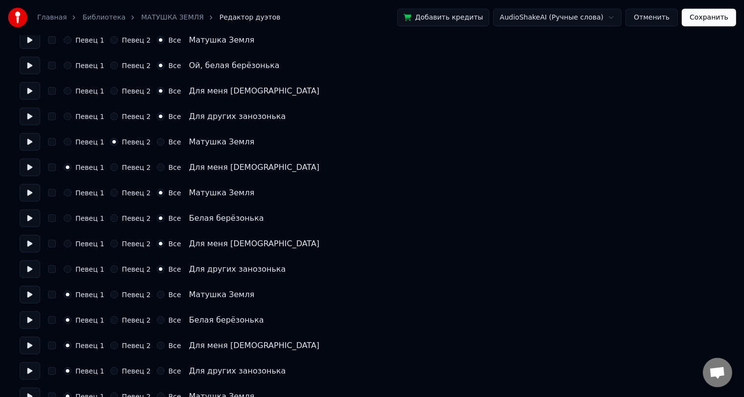
scroll to position [833, 0]
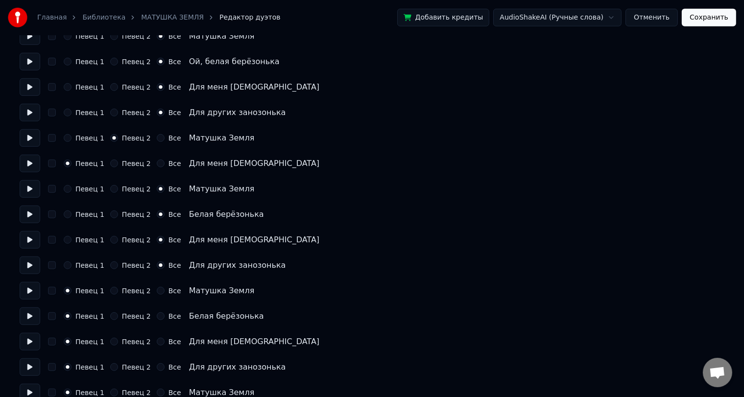
click at [170, 291] on label "Все" at bounding box center [174, 291] width 13 height 7
click at [165, 291] on button "Все" at bounding box center [161, 291] width 8 height 8
click at [168, 316] on label "Все" at bounding box center [174, 316] width 13 height 7
click at [165, 316] on button "Все" at bounding box center [161, 317] width 8 height 8
click at [168, 343] on label "Все" at bounding box center [174, 341] width 13 height 7
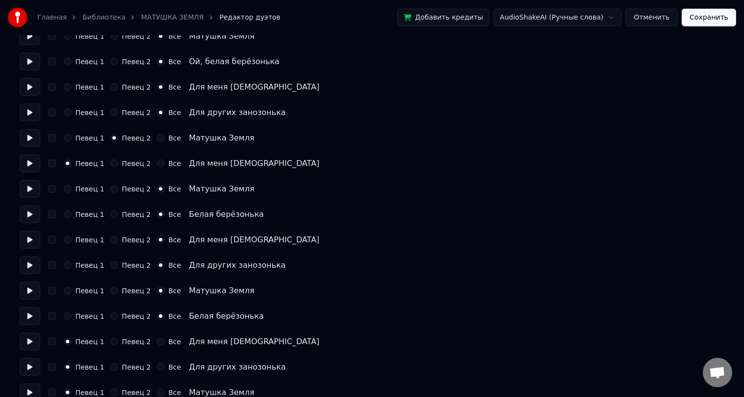
click at [165, 343] on button "Все" at bounding box center [161, 342] width 8 height 8
click at [168, 368] on label "Все" at bounding box center [174, 367] width 13 height 7
click at [165, 368] on button "Все" at bounding box center [161, 367] width 8 height 8
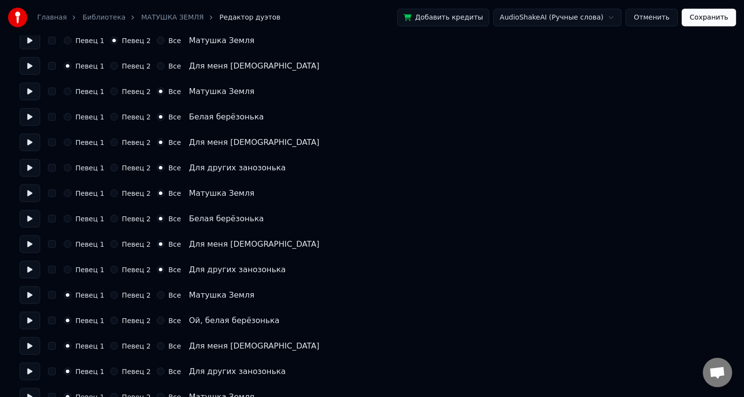
scroll to position [931, 0]
click at [169, 298] on label "Все" at bounding box center [174, 294] width 13 height 7
click at [165, 298] on button "Все" at bounding box center [161, 295] width 8 height 8
click at [169, 321] on label "Все" at bounding box center [174, 320] width 13 height 7
click at [165, 321] on button "Все" at bounding box center [161, 320] width 8 height 8
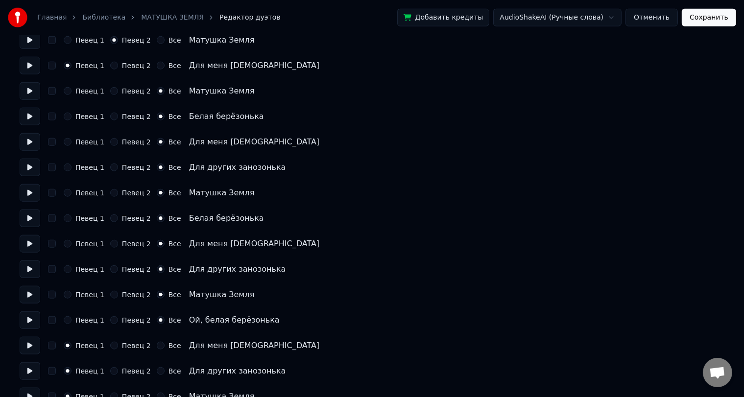
click at [169, 344] on label "Все" at bounding box center [174, 345] width 13 height 7
click at [165, 344] on button "Все" at bounding box center [161, 346] width 8 height 8
click at [168, 373] on label "Все" at bounding box center [174, 371] width 13 height 7
click at [165, 373] on button "Все" at bounding box center [161, 371] width 8 height 8
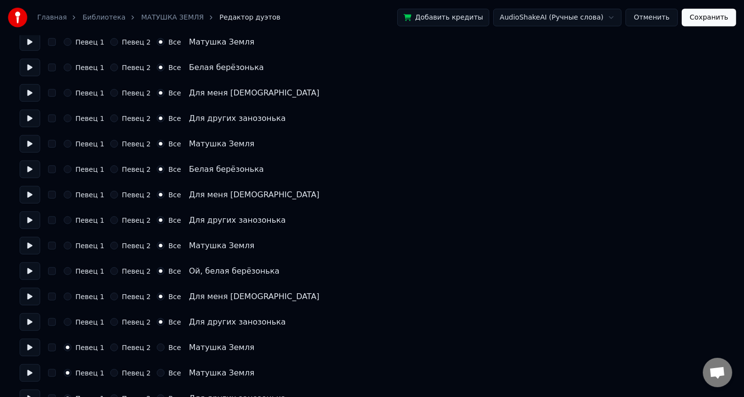
scroll to position [999, 0]
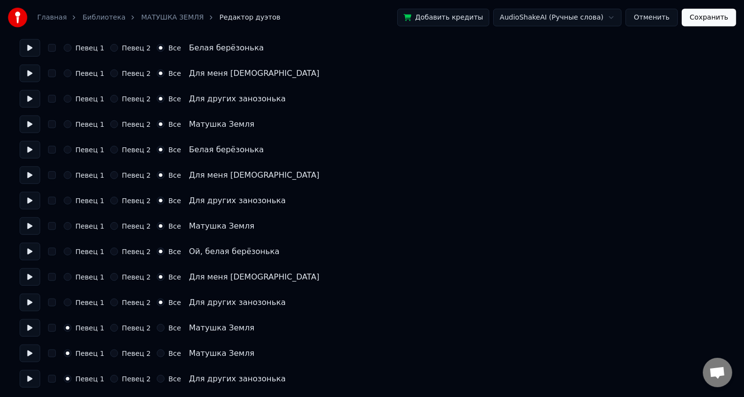
click at [132, 352] on label "Певец 2" at bounding box center [136, 353] width 29 height 7
click at [118, 352] on button "Певец 2" at bounding box center [114, 354] width 8 height 8
click at [721, 20] on button "Сохранить" at bounding box center [709, 18] width 54 height 18
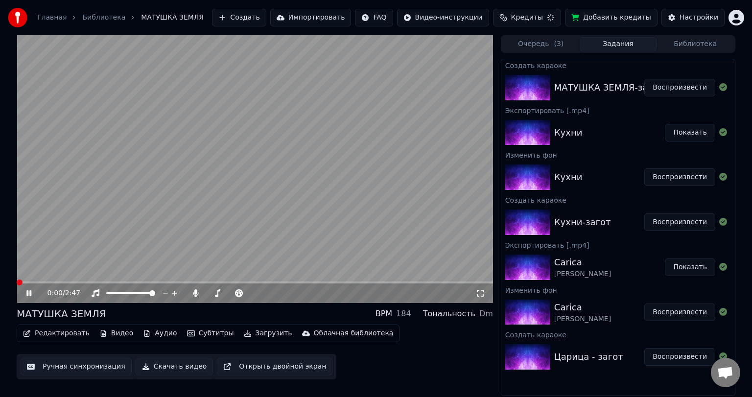
click at [405, 282] on span at bounding box center [255, 283] width 477 height 2
click at [88, 282] on span at bounding box center [255, 283] width 476 height 2
click at [131, 223] on video at bounding box center [255, 169] width 477 height 268
click at [299, 282] on span at bounding box center [255, 283] width 477 height 2
click at [344, 281] on video at bounding box center [255, 169] width 477 height 268
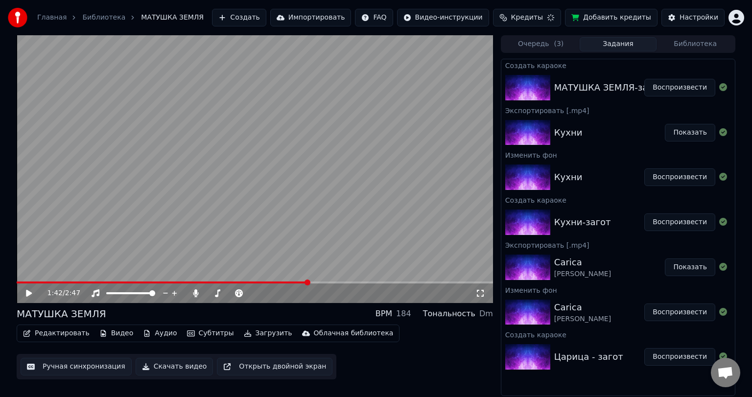
click at [353, 282] on span at bounding box center [255, 283] width 477 height 2
click at [361, 262] on video at bounding box center [255, 169] width 477 height 268
click at [379, 161] on video at bounding box center [255, 169] width 477 height 268
click at [188, 369] on button "Скачать видео" at bounding box center [175, 367] width 78 height 18
